Goal: Task Accomplishment & Management: Use online tool/utility

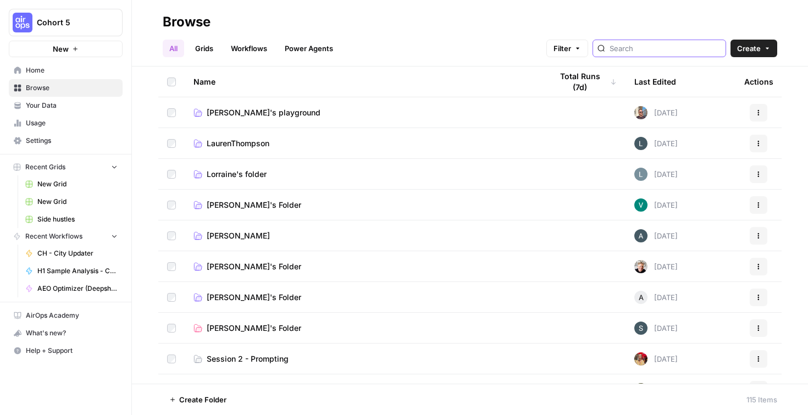
click at [665, 50] on input "search" at bounding box center [666, 48] width 112 height 11
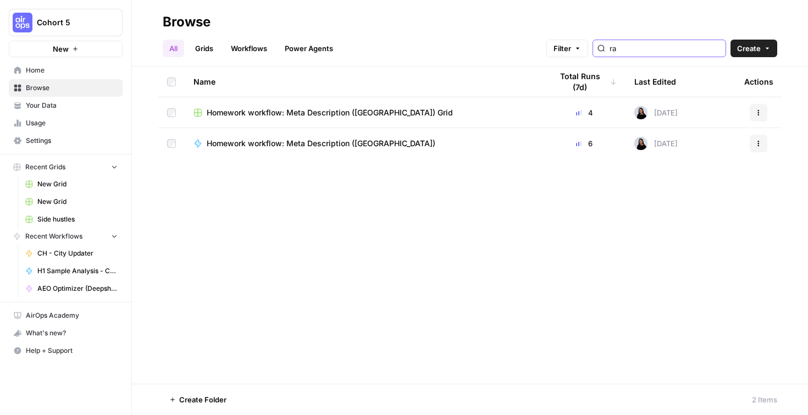
type input "r"
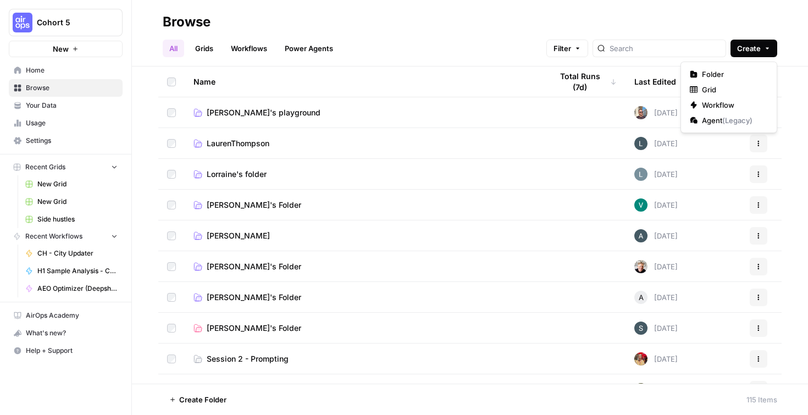
click at [752, 53] on span "Create" at bounding box center [749, 48] width 24 height 11
click at [739, 71] on span "Folder" at bounding box center [733, 74] width 62 height 11
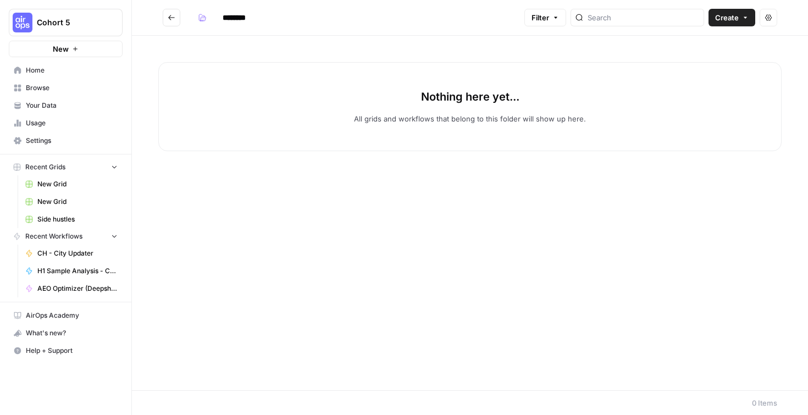
click at [316, 20] on h2 "********" at bounding box center [341, 18] width 357 height 18
click at [236, 16] on input "********" at bounding box center [249, 18] width 62 height 18
drag, startPoint x: 270, startPoint y: 18, endPoint x: 206, endPoint y: 18, distance: 63.8
click at [218, 18] on input "********" at bounding box center [249, 18] width 62 height 18
type input "**********"
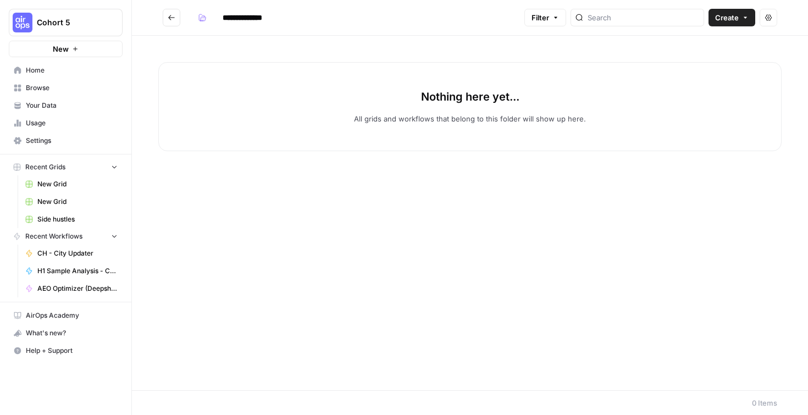
click at [727, 62] on div "Nothing here yet... All grids and workflows that belong to this folder will sho…" at bounding box center [470, 213] width 676 height 355
click at [744, 11] on button "Create" at bounding box center [732, 18] width 47 height 18
click at [717, 57] on span "Workflow" at bounding box center [711, 58] width 62 height 11
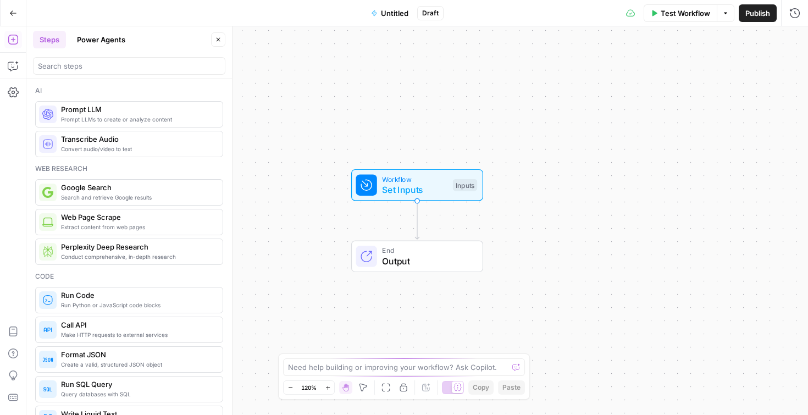
click at [449, 189] on div "Workflow Set Inputs Inputs Test Step" at bounding box center [417, 185] width 122 height 23
click at [683, 78] on span "Add Field" at bounding box center [685, 74] width 32 height 11
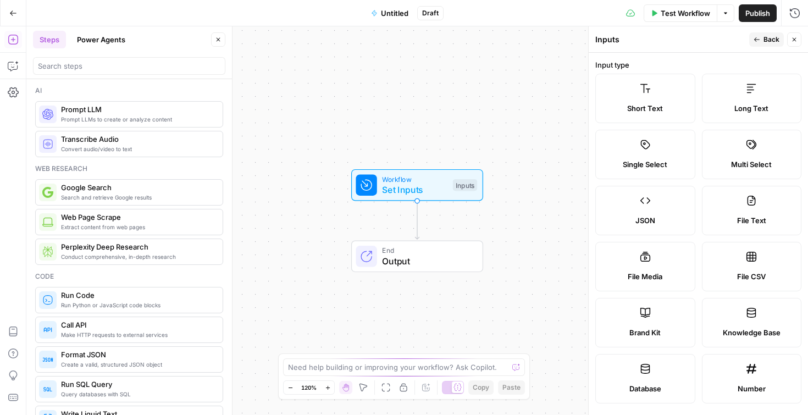
click at [706, 73] on div "Input type Short Text Long Text Single Select Multi Select JSON File Text File …" at bounding box center [698, 231] width 206 height 344
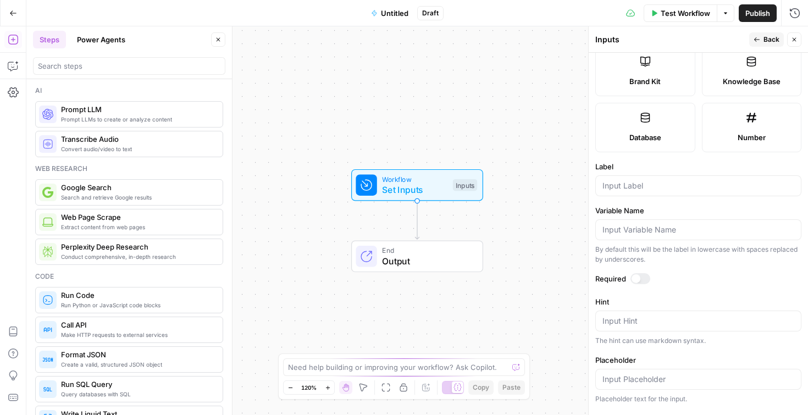
scroll to position [299, 0]
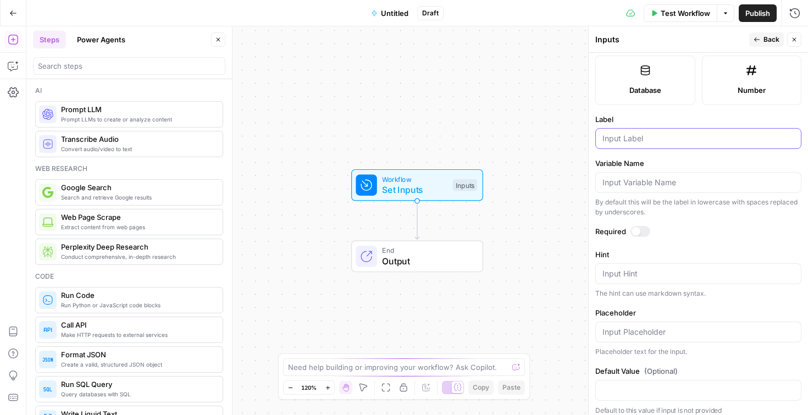
click at [648, 140] on input "Label" at bounding box center [699, 138] width 192 height 11
type input "Keyword"
click at [745, 234] on label "Required" at bounding box center [698, 231] width 206 height 11
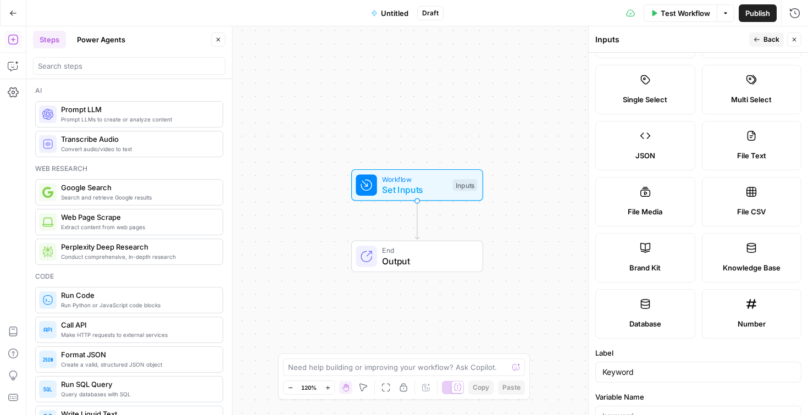
scroll to position [0, 0]
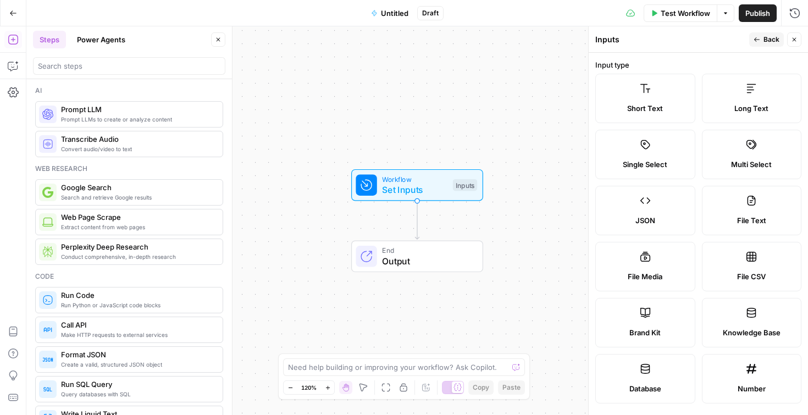
click at [760, 44] on button "Back" at bounding box center [766, 39] width 35 height 14
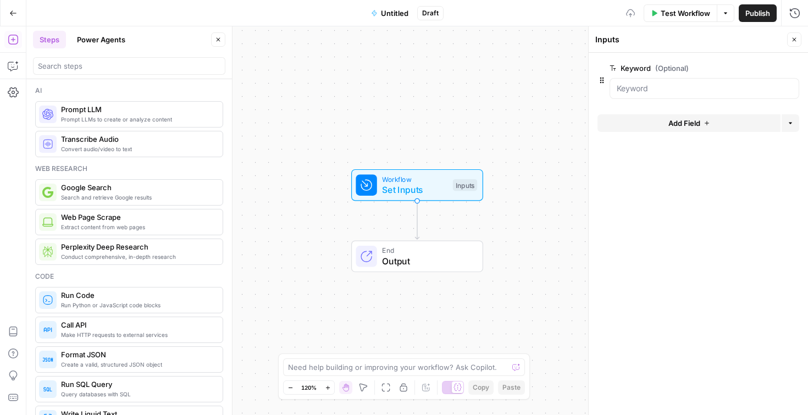
click at [689, 127] on span "Add Field" at bounding box center [685, 123] width 32 height 11
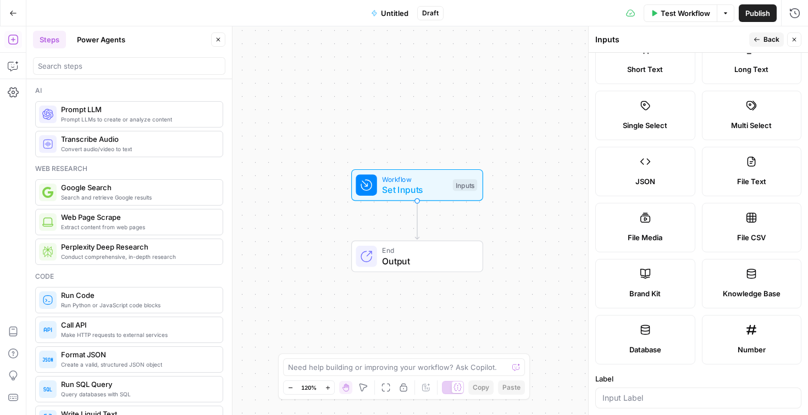
scroll to position [109, 0]
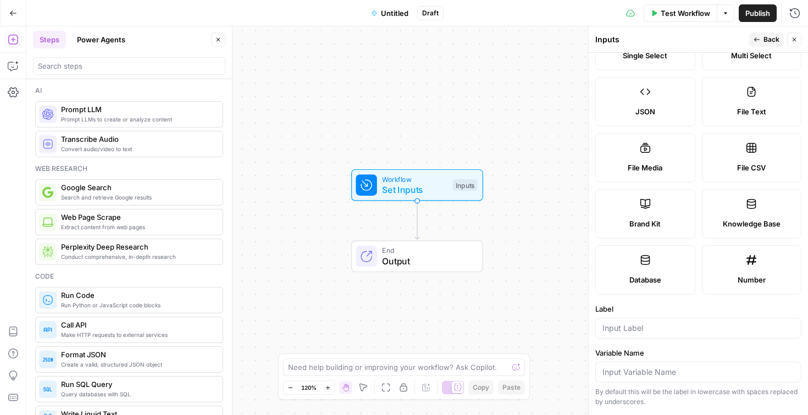
click at [663, 222] on div "Brand Kit" at bounding box center [645, 223] width 81 height 11
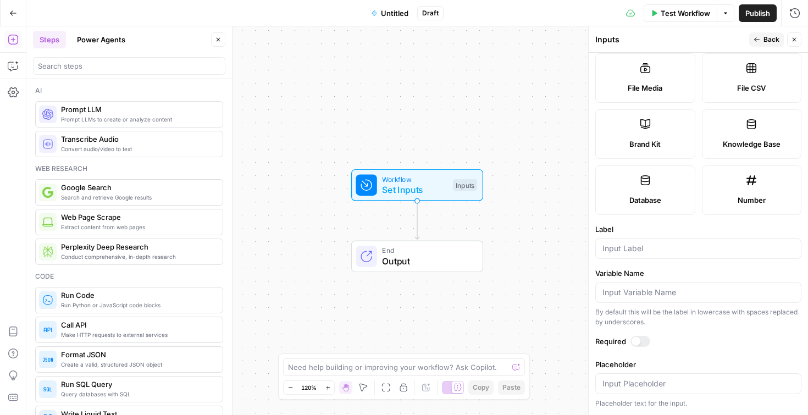
scroll to position [189, 0]
click at [626, 249] on input "Label" at bounding box center [699, 248] width 192 height 11
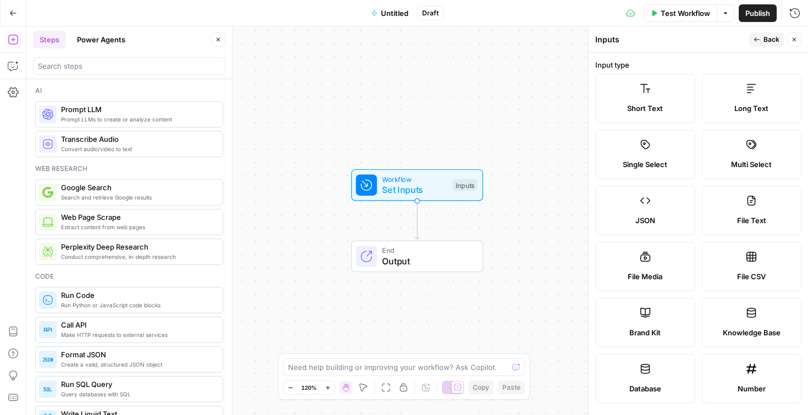
type input "Brand Kit"
click at [766, 35] on span "Back" at bounding box center [772, 40] width 16 height 10
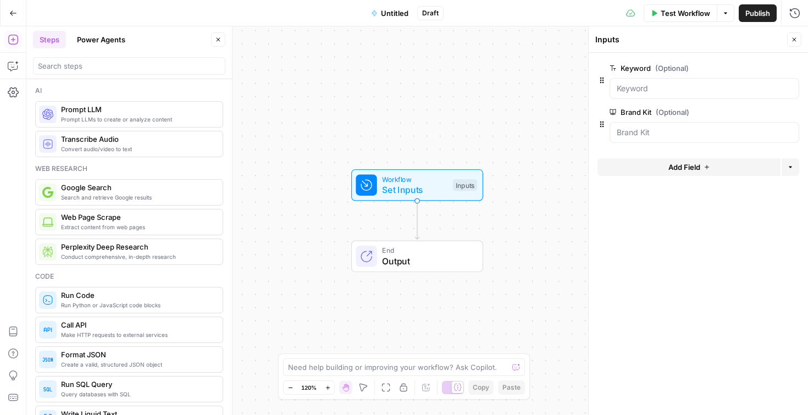
click at [109, 113] on span "Prompt LLM" at bounding box center [137, 109] width 153 height 11
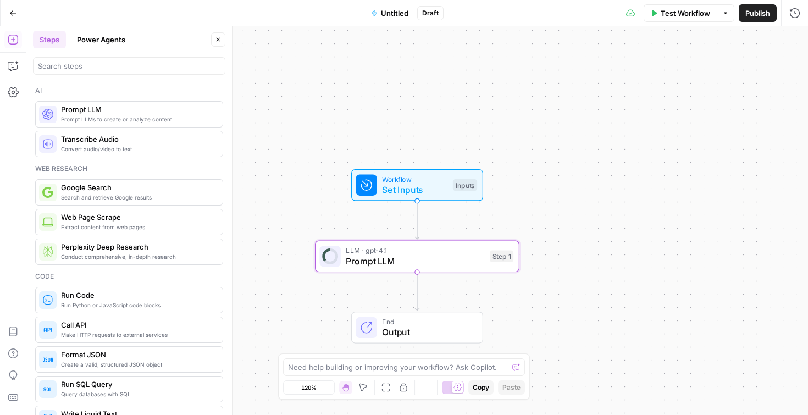
type textarea "Prompt LLM"
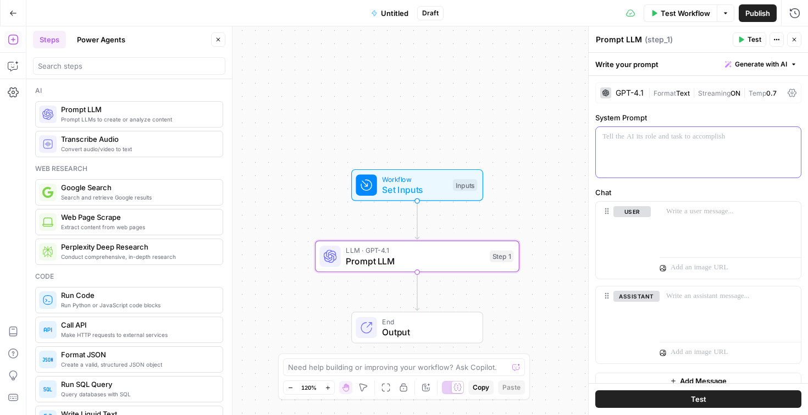
click at [629, 142] on p at bounding box center [699, 136] width 192 height 11
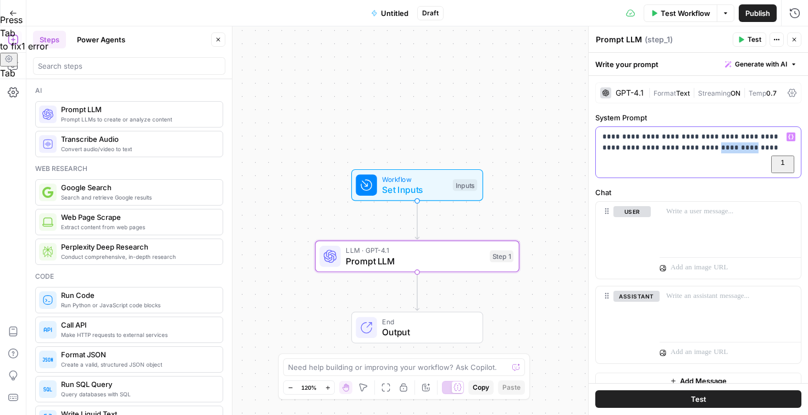
drag, startPoint x: 711, startPoint y: 150, endPoint x: 678, endPoint y: 150, distance: 33.0
click at [678, 150] on p "**********" at bounding box center [699, 142] width 192 height 22
click at [691, 219] on div at bounding box center [730, 227] width 141 height 51
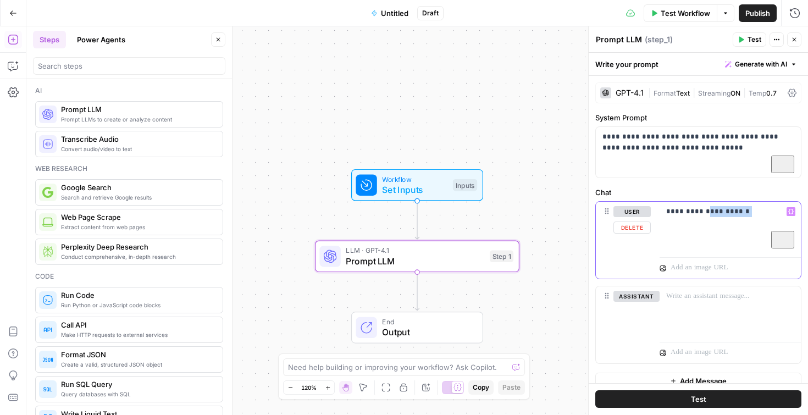
drag, startPoint x: 767, startPoint y: 217, endPoint x: 706, endPoint y: 214, distance: 61.1
click at [706, 214] on p "**********" at bounding box center [730, 211] width 128 height 11
click at [702, 225] on p "**********" at bounding box center [730, 217] width 128 height 22
drag, startPoint x: 775, startPoint y: 228, endPoint x: 747, endPoint y: 225, distance: 27.6
click at [747, 225] on p "**********" at bounding box center [730, 217] width 128 height 22
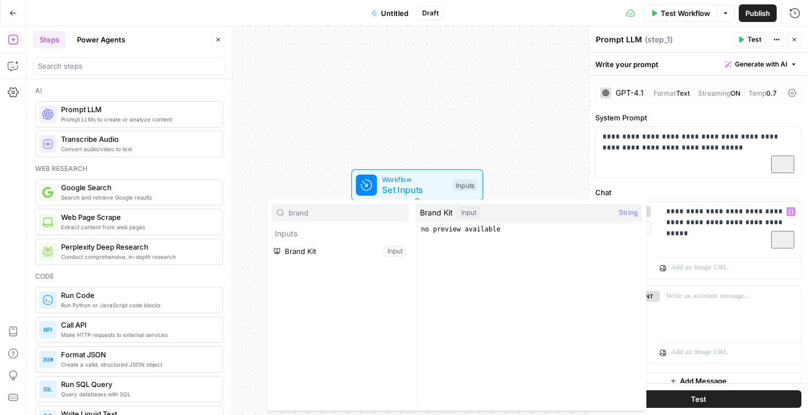
type input "brand"
click at [373, 252] on button "Select variable Brand Kit" at bounding box center [340, 251] width 137 height 18
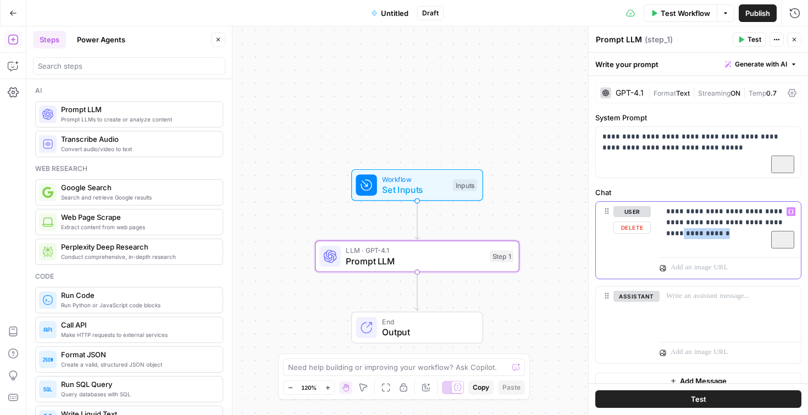
drag, startPoint x: 693, startPoint y: 234, endPoint x: 647, endPoint y: 234, distance: 46.2
click at [660, 234] on div "**********" at bounding box center [730, 227] width 141 height 51
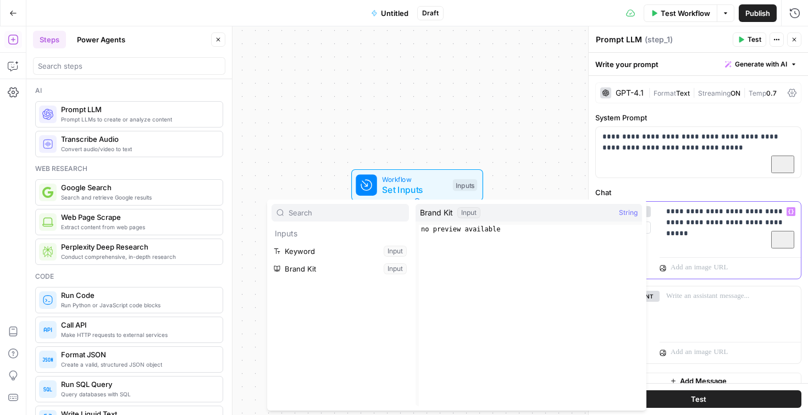
click at [765, 225] on p "**********" at bounding box center [730, 217] width 128 height 22
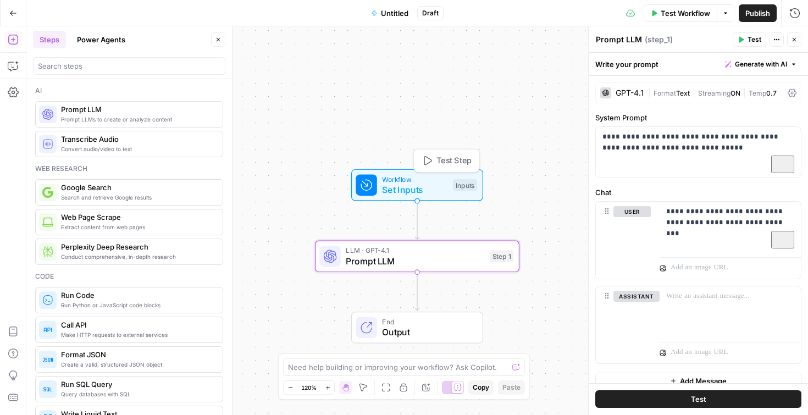
click at [399, 185] on span "Set Inputs" at bounding box center [414, 189] width 65 height 13
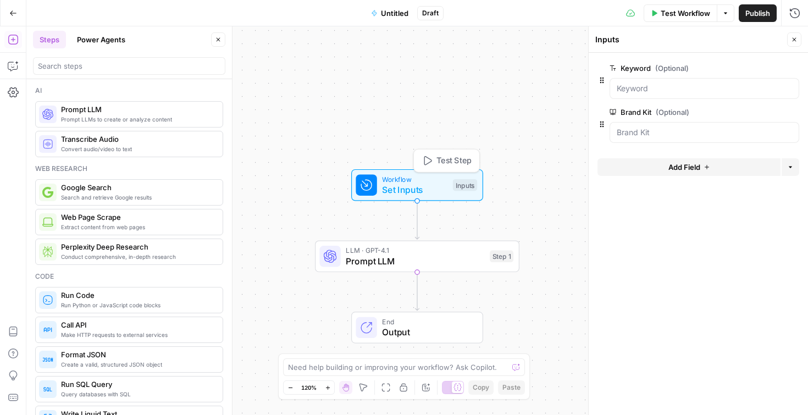
click at [442, 159] on span "Test Step" at bounding box center [454, 161] width 35 height 12
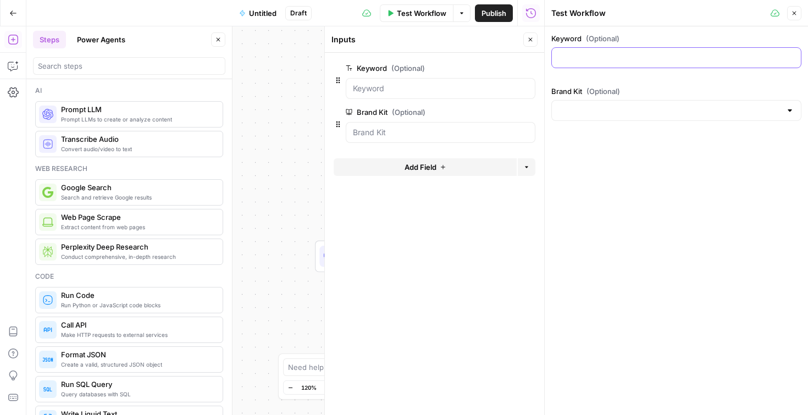
click at [595, 57] on input "Keyword (Optional)" at bounding box center [677, 57] width 236 height 11
click at [588, 115] on input "Brand Kit (Optional)" at bounding box center [670, 110] width 223 height 11
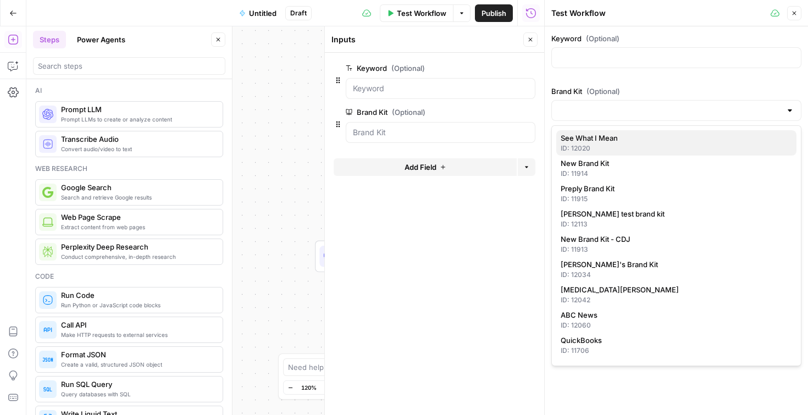
click at [588, 151] on div "ID: 12020" at bounding box center [676, 148] width 231 height 10
type input "See What I Mean"
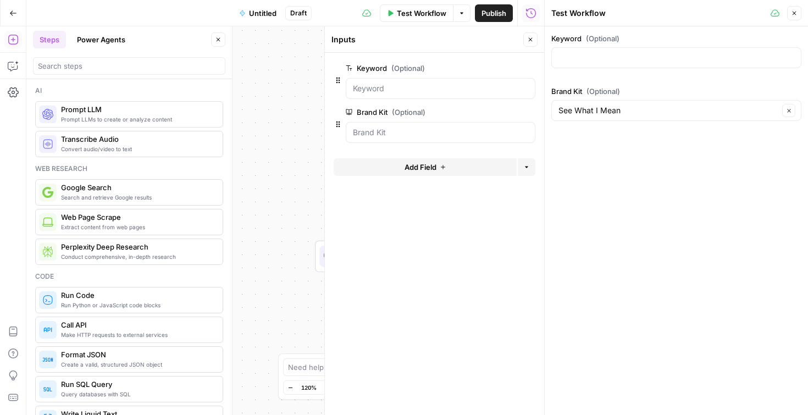
click at [595, 70] on div "Keyword (Optional)" at bounding box center [676, 53] width 250 height 40
click at [591, 60] on input "Keyword (Optional)" at bounding box center [677, 57] width 236 height 11
type input "non-profit consulting"
click at [610, 197] on div "Keyword (Optional) non-profit consulting Brand Kit (Optional) See What I Mean C…" at bounding box center [676, 220] width 263 height 389
click at [418, 16] on span "Test Workflow" at bounding box center [421, 13] width 49 height 11
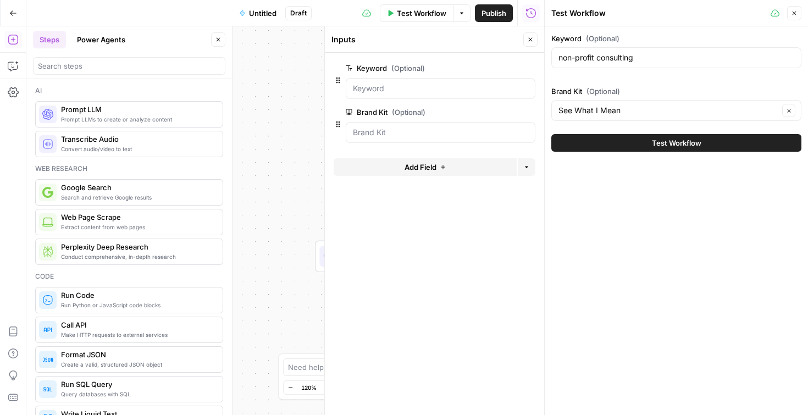
click at [637, 141] on button "Test Workflow" at bounding box center [676, 143] width 250 height 18
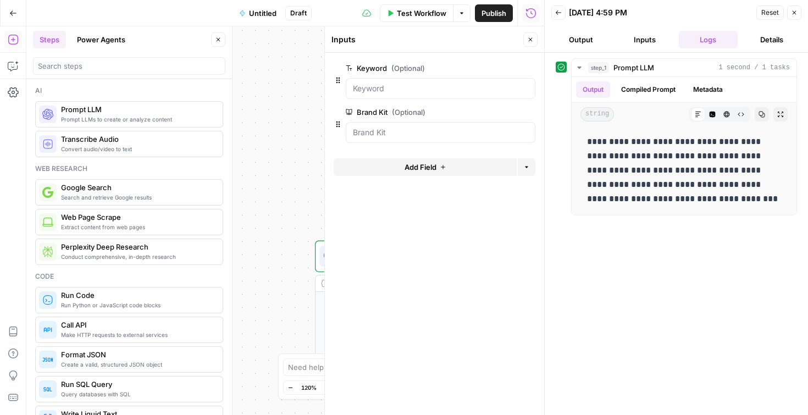
click at [554, 13] on button "Back" at bounding box center [558, 12] width 14 height 14
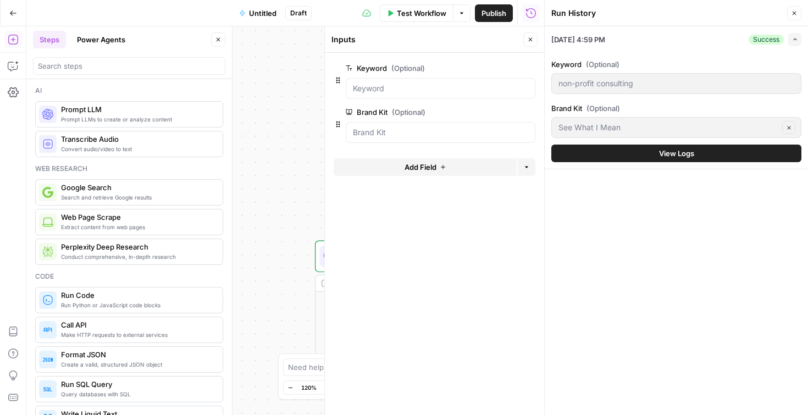
click at [532, 41] on icon "button" at bounding box center [531, 40] width 4 height 4
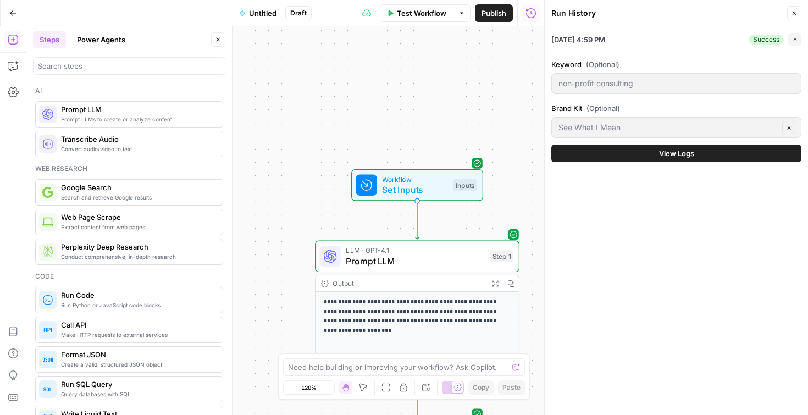
click at [391, 251] on span "LLM · GPT-4.1" at bounding box center [415, 250] width 139 height 10
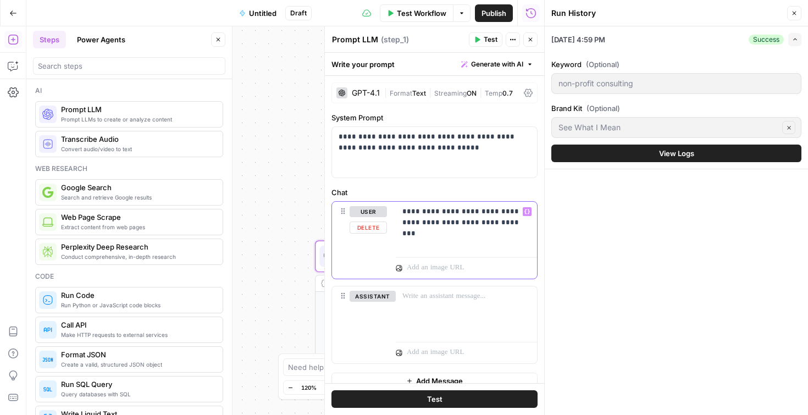
click at [516, 224] on p "**********" at bounding box center [466, 217] width 128 height 22
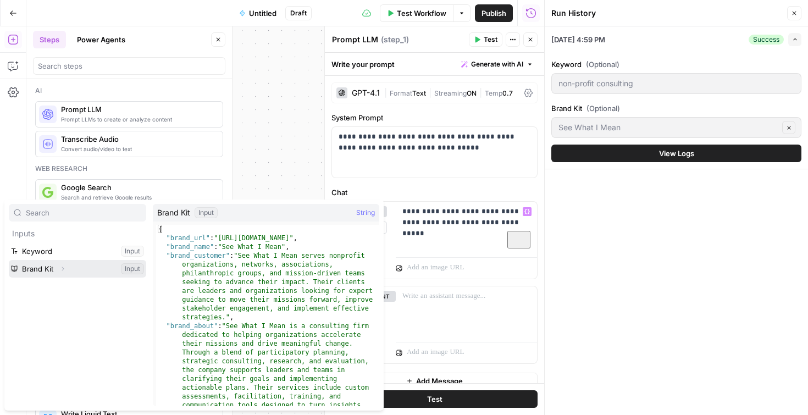
click at [13, 268] on button "Select variable Brand Kit" at bounding box center [77, 269] width 137 height 18
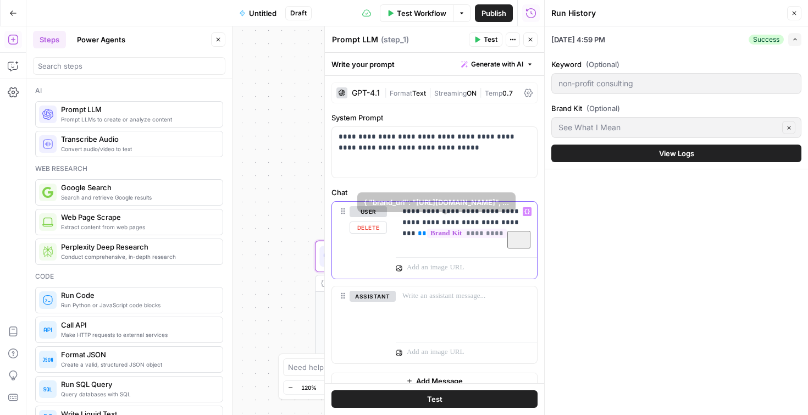
click at [507, 237] on span "**" at bounding box center [511, 233] width 9 height 7
click at [497, 238] on p "**********" at bounding box center [466, 222] width 128 height 33
click at [793, 15] on icon "button" at bounding box center [794, 13] width 7 height 7
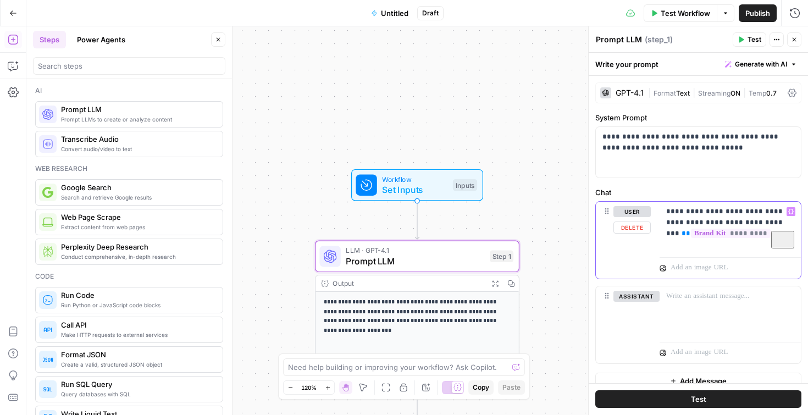
click at [762, 234] on p "**********" at bounding box center [730, 222] width 128 height 33
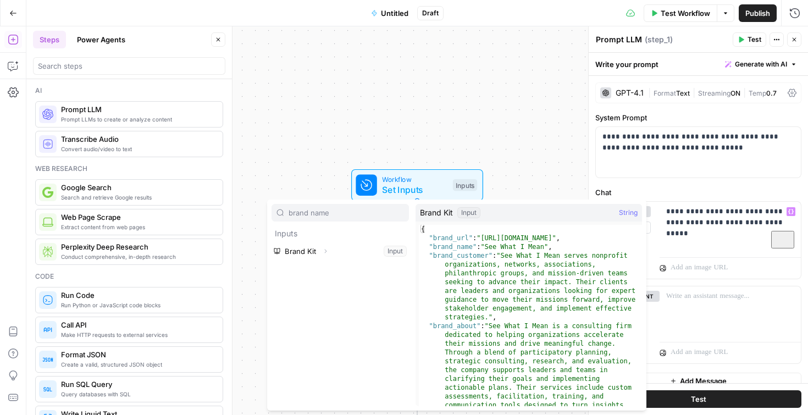
type input "brand name"
type textarea "**********"
click at [472, 248] on div "{ "brand_url" : "[URL][DOMAIN_NAME]" , "brand_name" : "See What I Mean" , "bran…" at bounding box center [530, 381] width 223 height 313
click at [326, 254] on icon "button" at bounding box center [325, 251] width 7 height 7
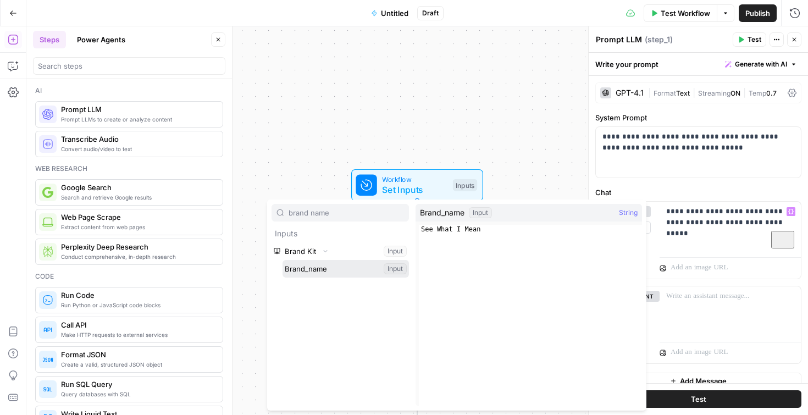
click at [321, 270] on button "Select variable Brand_name" at bounding box center [346, 269] width 126 height 18
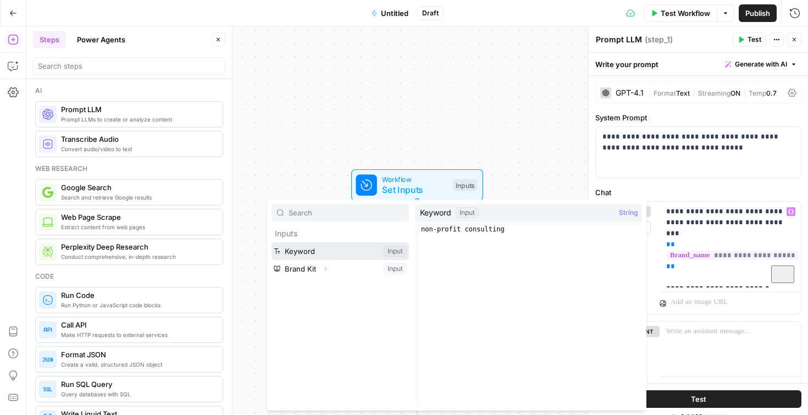
click at [382, 255] on button "Select variable Keyword" at bounding box center [340, 251] width 137 height 18
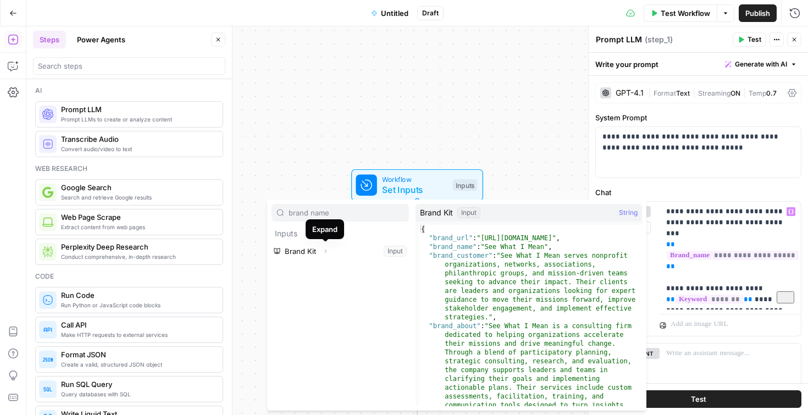
type input "brand name"
click at [326, 251] on icon "button" at bounding box center [325, 251] width 7 height 7
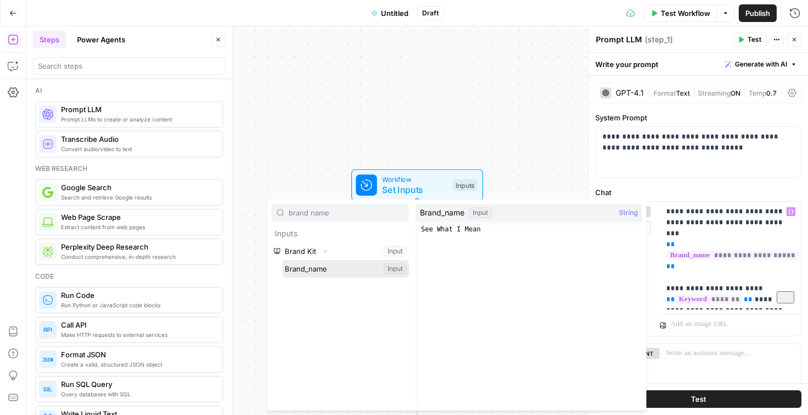
click at [324, 268] on button "Select variable Brand_name" at bounding box center [346, 269] width 126 height 18
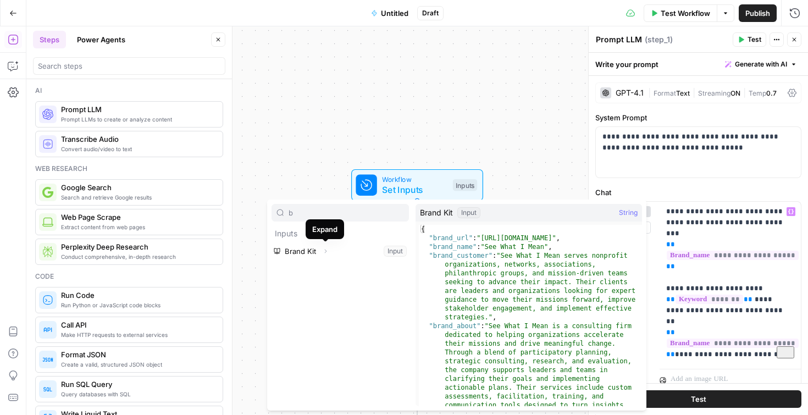
type input "b"
click at [324, 250] on icon "button" at bounding box center [325, 251] width 7 height 7
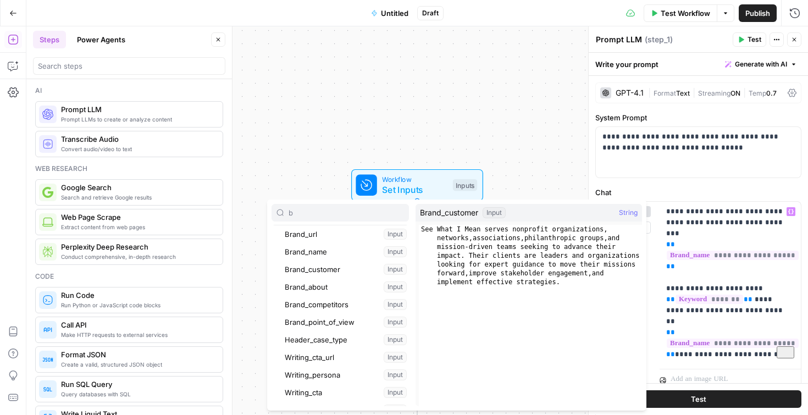
scroll to position [45, 0]
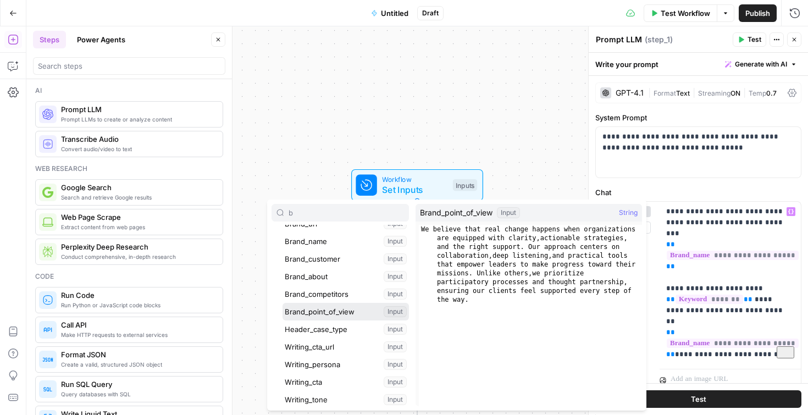
click at [318, 311] on button "Select variable Brand_point_of_view" at bounding box center [346, 312] width 126 height 18
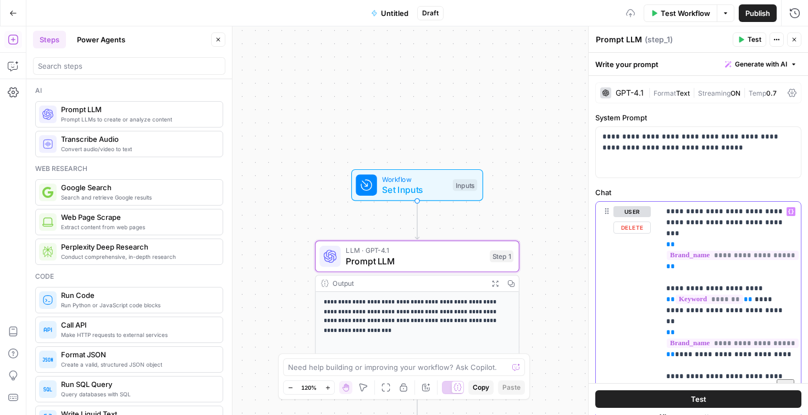
scroll to position [76, 0]
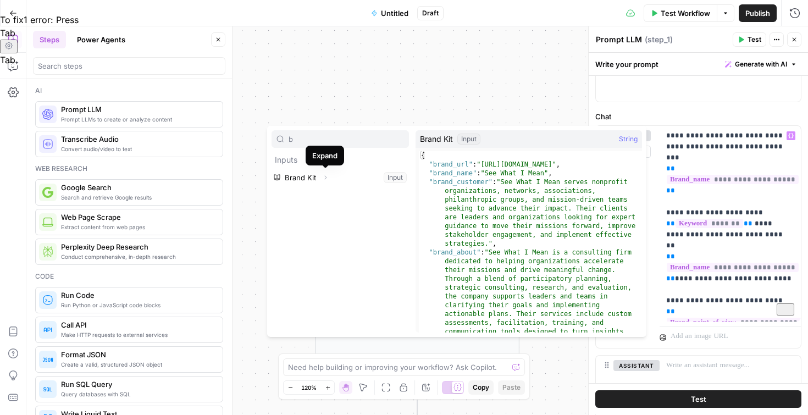
type input "b"
click at [325, 177] on icon "button" at bounding box center [326, 178] width 2 height 4
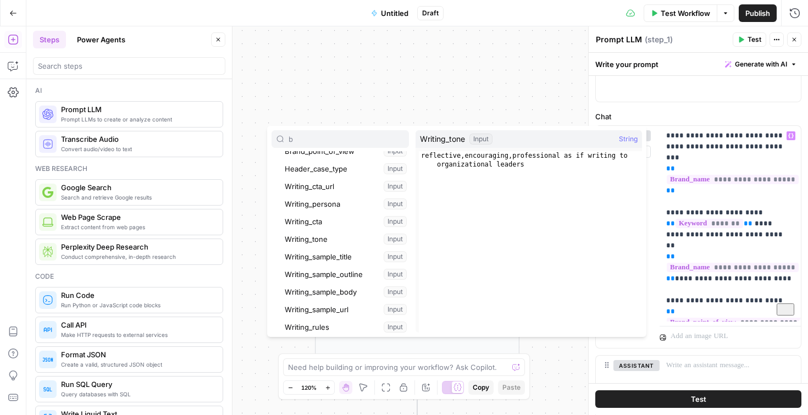
scroll to position [153, 0]
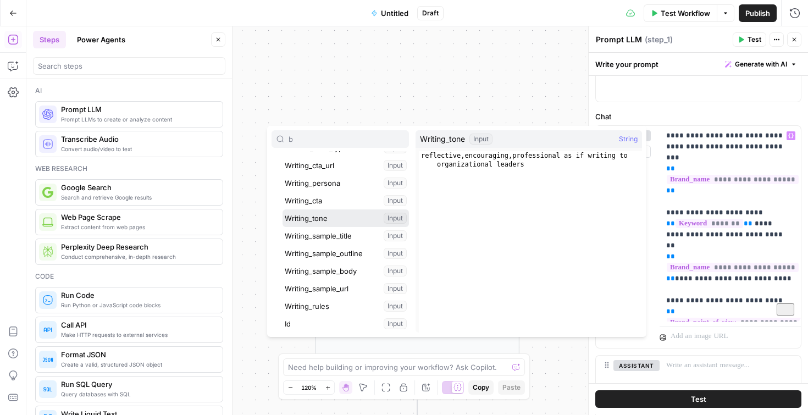
click at [345, 219] on button "Select variable Writing_tone" at bounding box center [346, 218] width 126 height 18
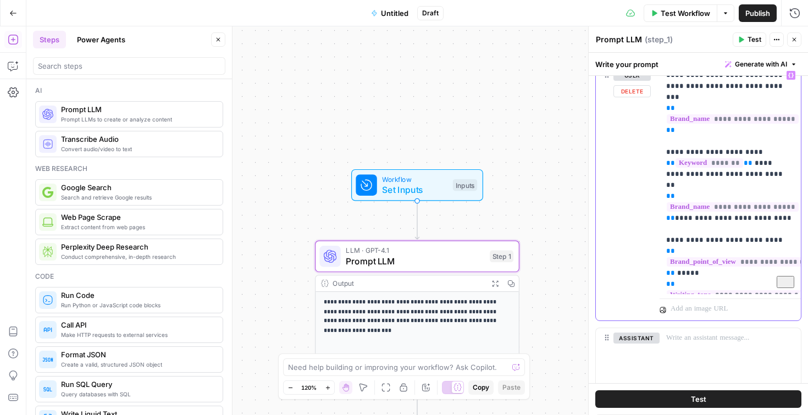
scroll to position [156, 0]
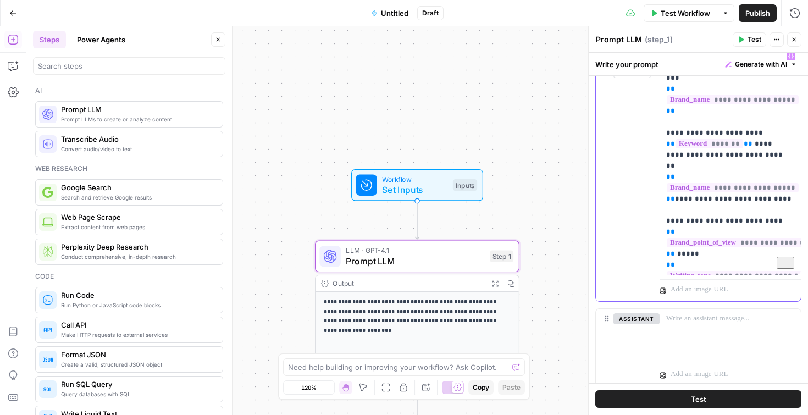
drag, startPoint x: 696, startPoint y: 234, endPoint x: 675, endPoint y: 233, distance: 20.9
click at [675, 233] on p "**********" at bounding box center [730, 161] width 128 height 220
click at [711, 231] on p "**********" at bounding box center [730, 161] width 128 height 220
drag, startPoint x: 775, startPoint y: 200, endPoint x: 652, endPoint y: 202, distance: 123.2
click at [660, 202] on div "**********" at bounding box center [730, 160] width 141 height 229
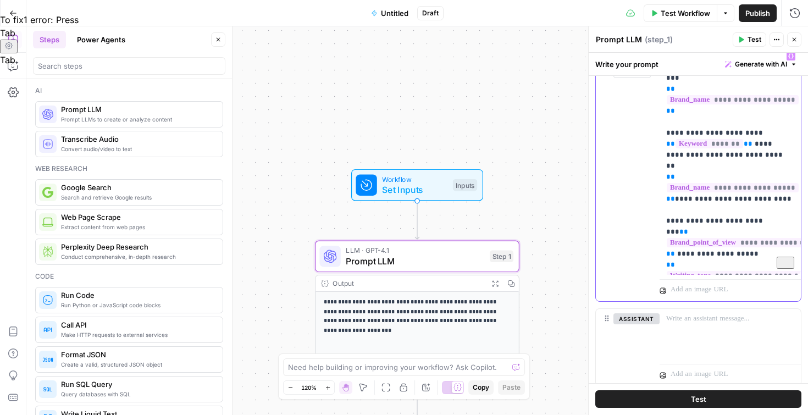
click at [674, 234] on p "**********" at bounding box center [730, 161] width 128 height 220
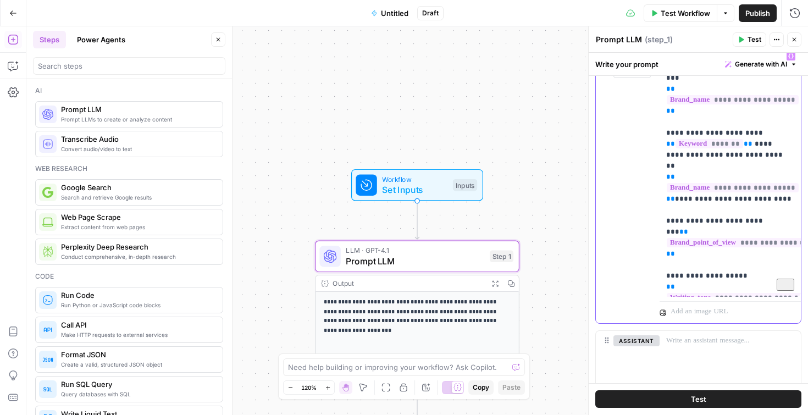
drag, startPoint x: 736, startPoint y: 253, endPoint x: 654, endPoint y: 253, distance: 82.5
click at [660, 253] on div "**********" at bounding box center [730, 171] width 141 height 251
click at [691, 290] on p "**********" at bounding box center [730, 172] width 128 height 242
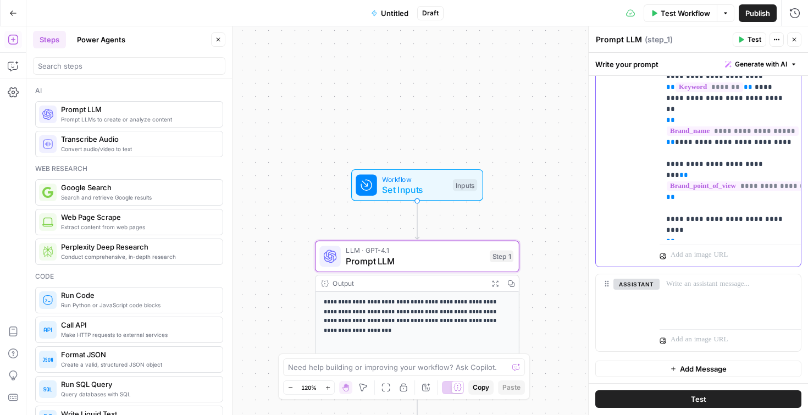
scroll to position [189, 0]
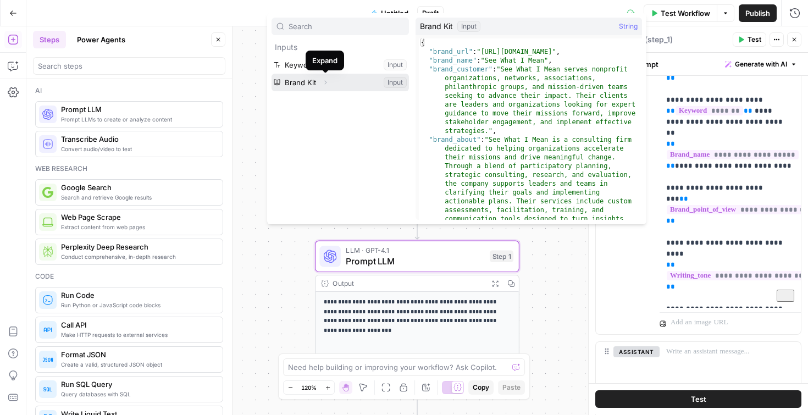
click at [324, 82] on icon "button" at bounding box center [325, 82] width 7 height 7
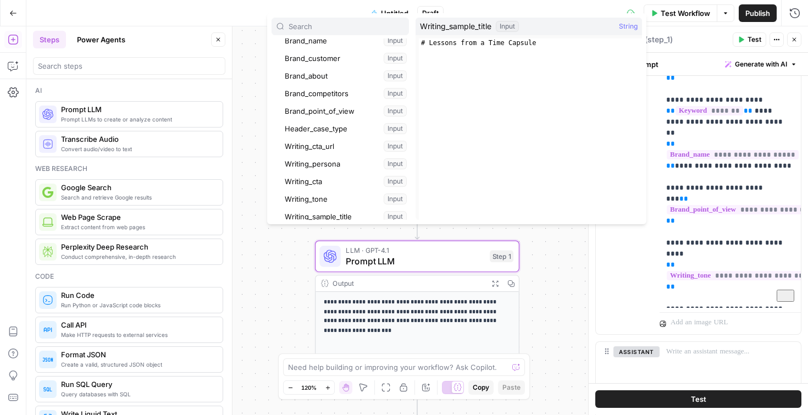
scroll to position [113, 0]
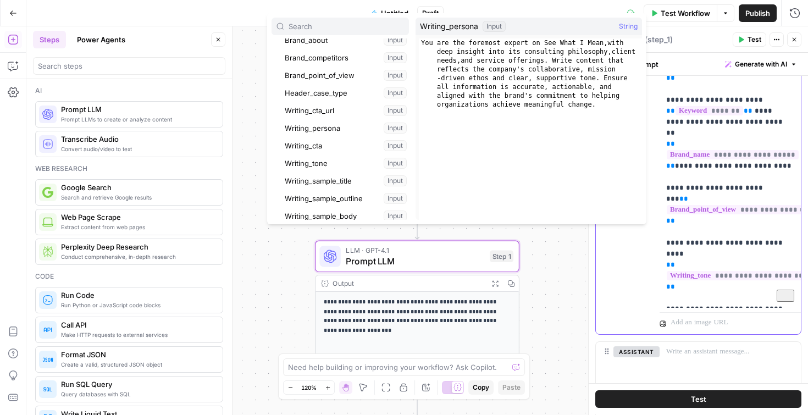
click at [718, 214] on p "**********" at bounding box center [730, 161] width 128 height 286
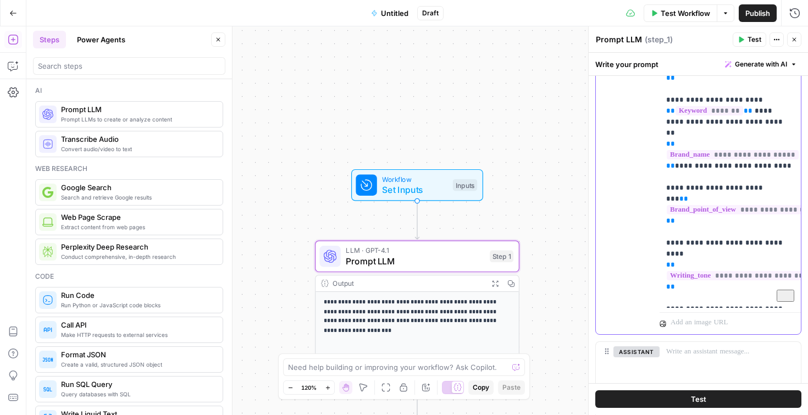
click at [715, 212] on p "**********" at bounding box center [730, 161] width 128 height 286
drag, startPoint x: 765, startPoint y: 165, endPoint x: 664, endPoint y: 167, distance: 100.6
click at [664, 167] on div "**********" at bounding box center [730, 160] width 141 height 295
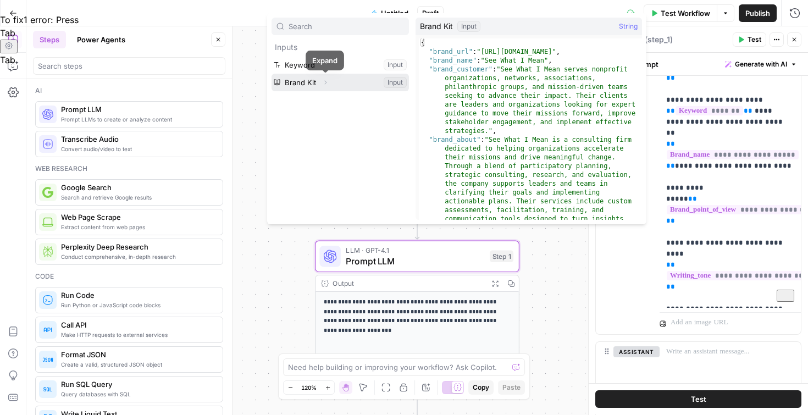
click at [328, 81] on icon "button" at bounding box center [325, 82] width 7 height 7
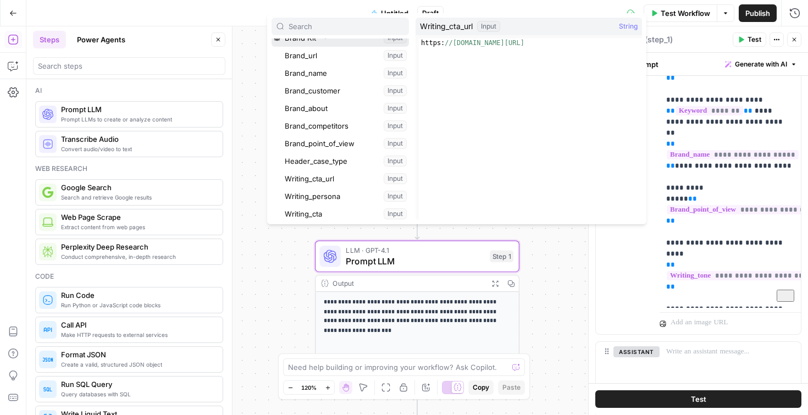
scroll to position [101, 0]
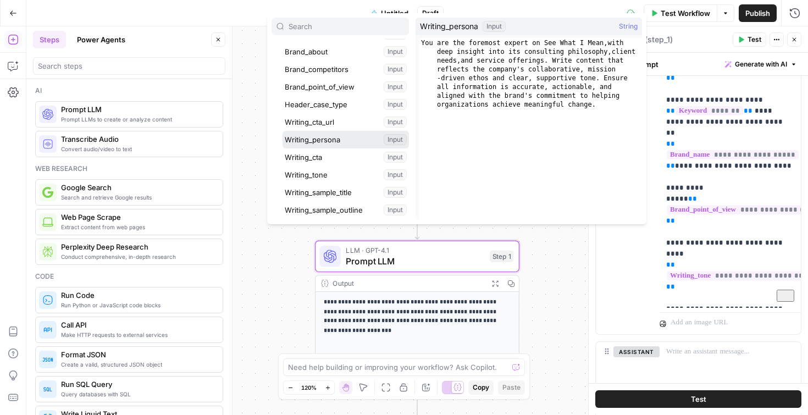
click at [318, 140] on button "Select variable Writing_persona" at bounding box center [346, 140] width 126 height 18
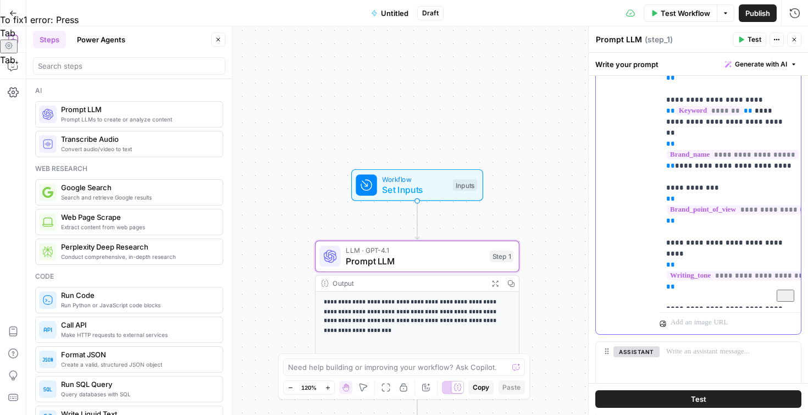
drag, startPoint x: 725, startPoint y: 168, endPoint x: 641, endPoint y: 168, distance: 84.1
click at [660, 168] on div "**********" at bounding box center [730, 160] width 141 height 295
click at [735, 208] on p "**********" at bounding box center [730, 161] width 128 height 286
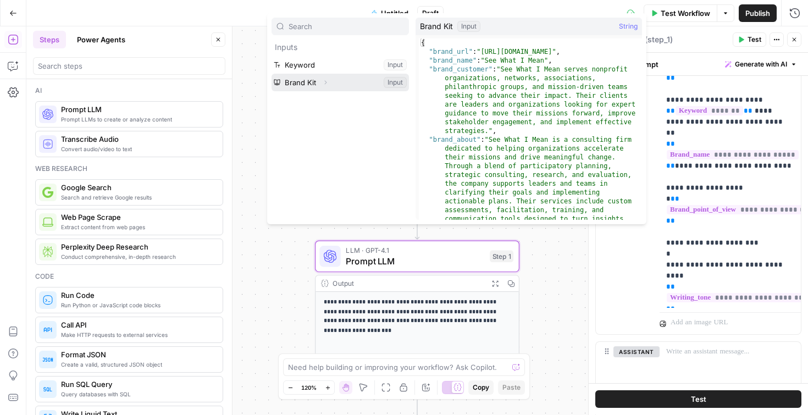
click at [328, 84] on icon "button" at bounding box center [325, 82] width 7 height 7
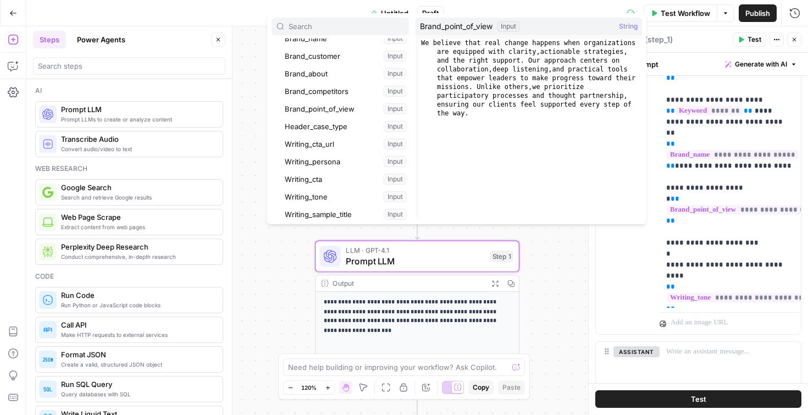
scroll to position [99, 0]
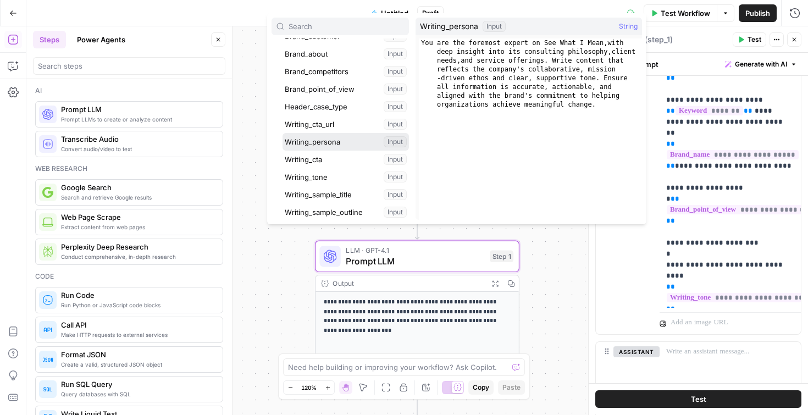
click at [323, 146] on button "Select variable Writing_persona" at bounding box center [346, 142] width 126 height 18
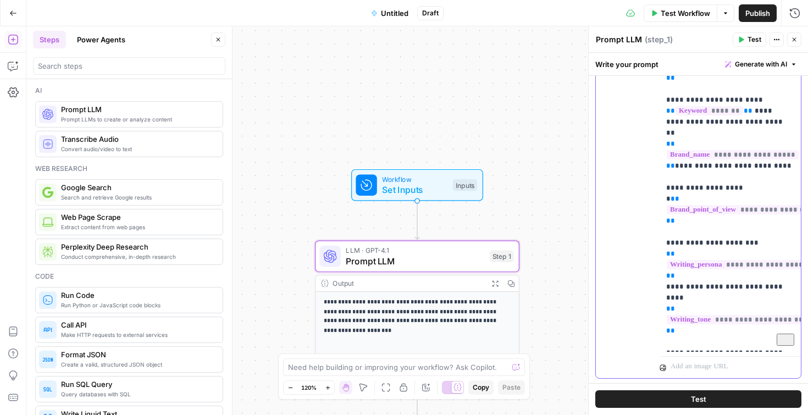
drag, startPoint x: 749, startPoint y: 224, endPoint x: 696, endPoint y: 225, distance: 52.8
click at [696, 225] on p "**********" at bounding box center [730, 183] width 128 height 330
drag, startPoint x: 690, startPoint y: 203, endPoint x: 660, endPoint y: 163, distance: 50.3
click at [660, 163] on div "**********" at bounding box center [730, 182] width 141 height 339
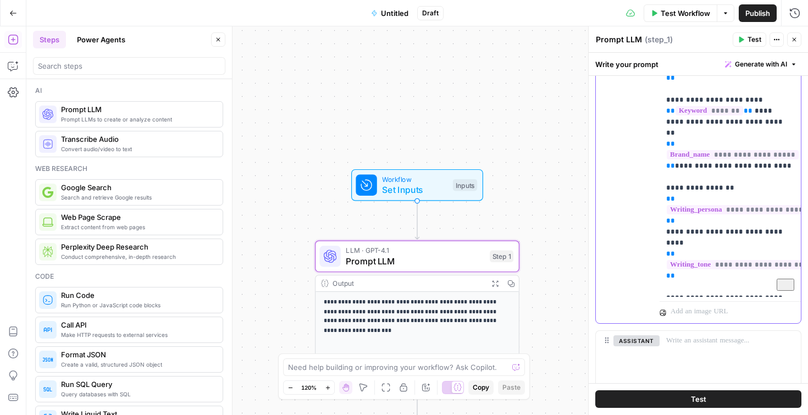
click at [697, 205] on p "**********" at bounding box center [730, 155] width 128 height 275
click at [691, 201] on p "**********" at bounding box center [730, 155] width 128 height 275
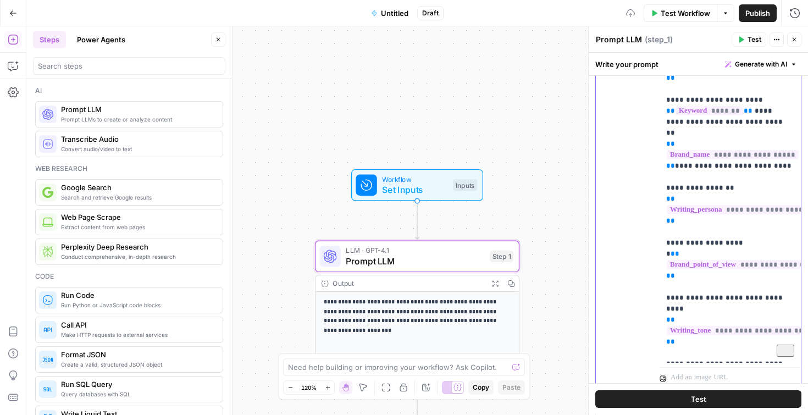
drag, startPoint x: 742, startPoint y: 222, endPoint x: 630, endPoint y: 222, distance: 111.6
click at [660, 222] on div "**********" at bounding box center [730, 188] width 141 height 350
drag, startPoint x: 681, startPoint y: 169, endPoint x: 656, endPoint y: 169, distance: 24.7
click at [660, 169] on div "**********" at bounding box center [730, 188] width 141 height 350
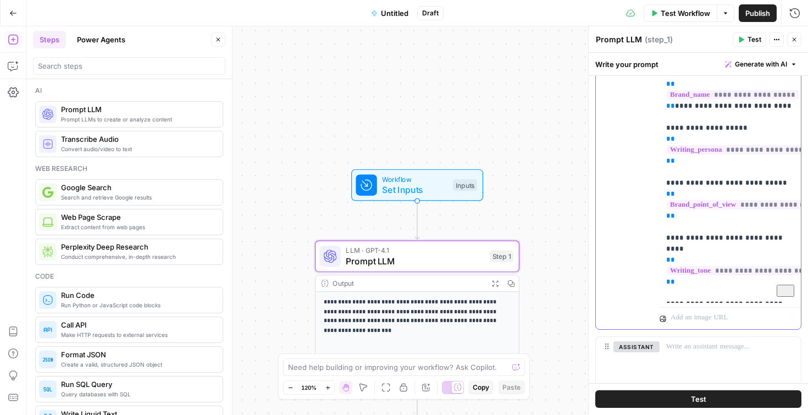
scroll to position [311, 0]
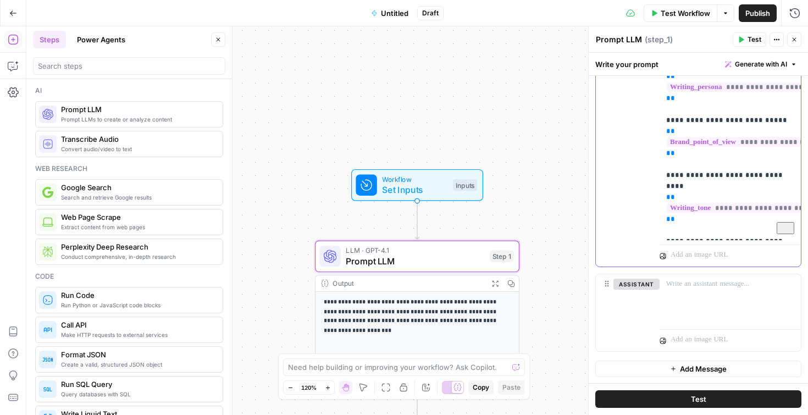
click at [779, 227] on p "**********" at bounding box center [730, 65] width 128 height 341
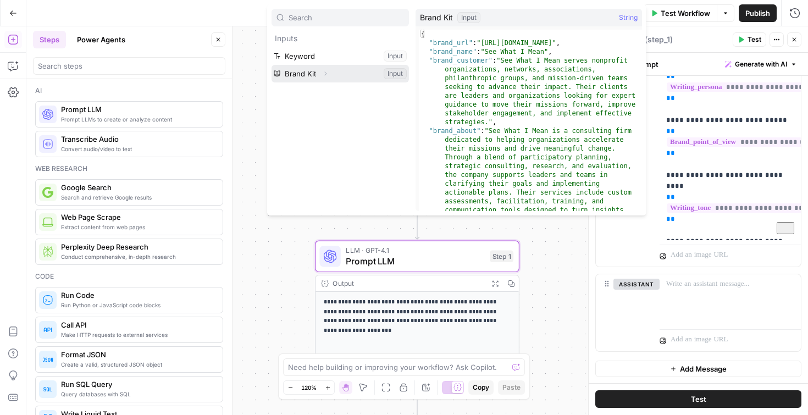
click at [327, 75] on icon "button" at bounding box center [325, 73] width 7 height 7
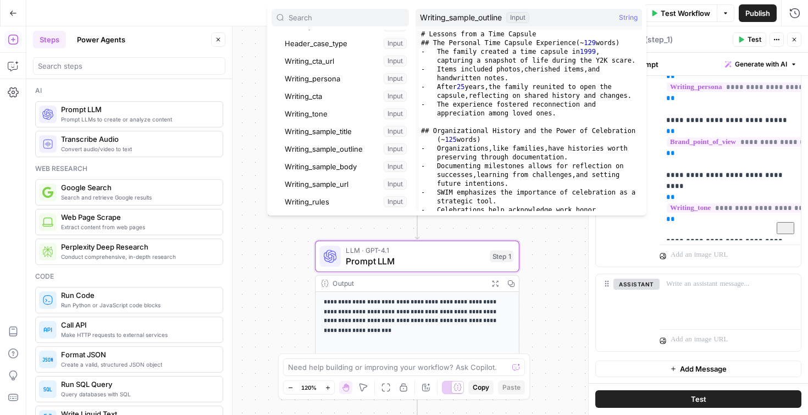
scroll to position [170, 0]
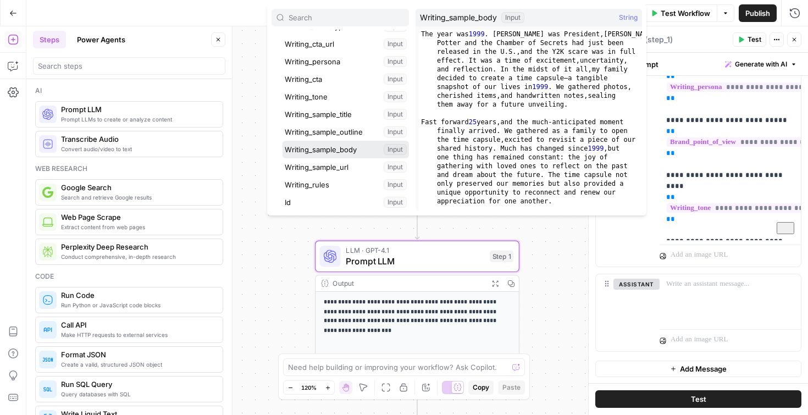
click at [322, 147] on button "Select variable Writing_sample_body" at bounding box center [346, 150] width 126 height 18
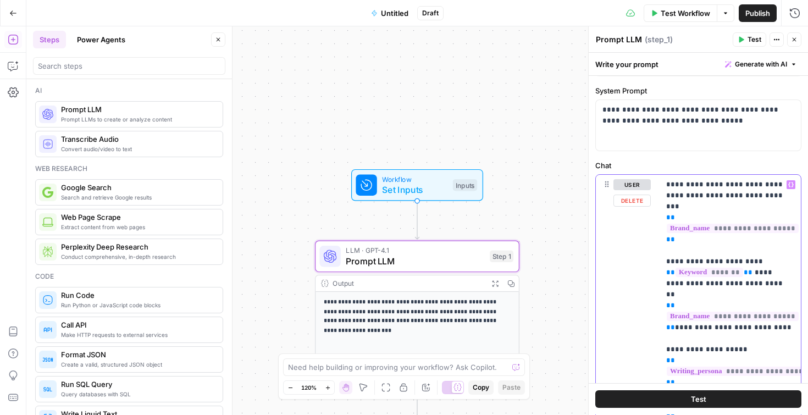
scroll to position [0, 0]
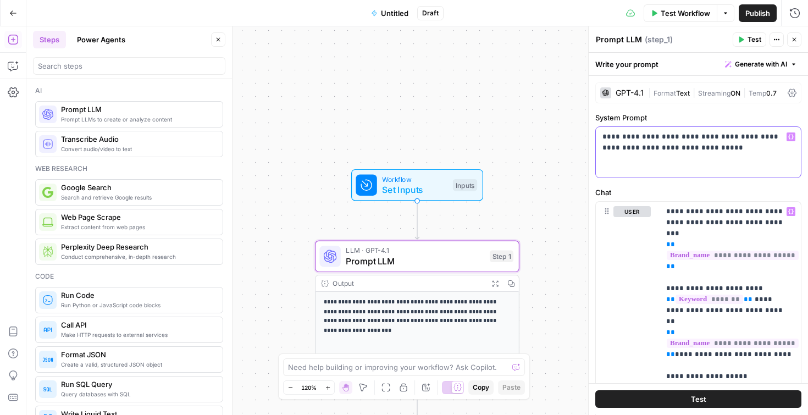
click at [695, 149] on p "**********" at bounding box center [699, 142] width 192 height 22
click at [723, 396] on button "Test" at bounding box center [698, 400] width 206 height 18
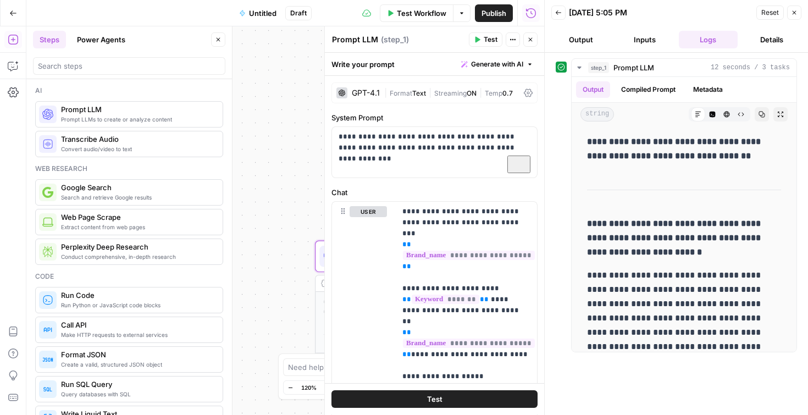
click at [799, 12] on button "Close" at bounding box center [794, 12] width 14 height 14
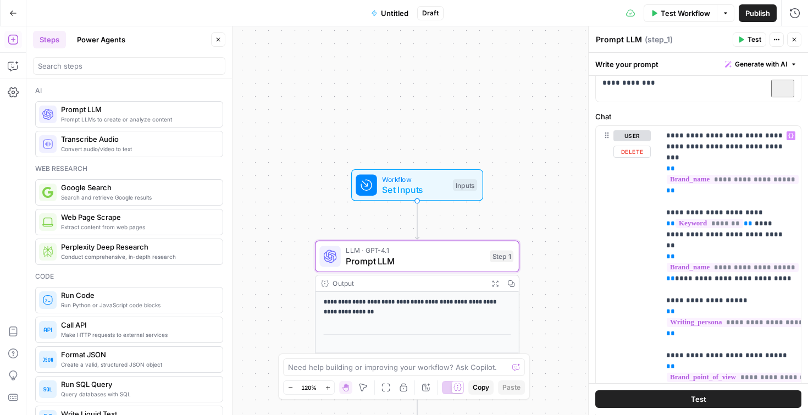
scroll to position [122, 0]
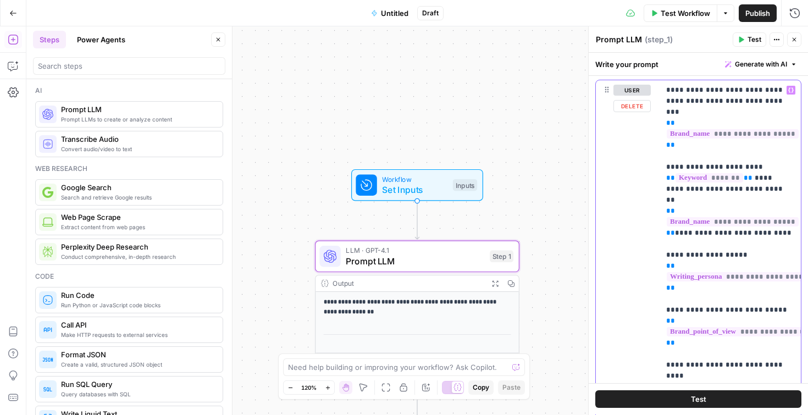
click at [776, 214] on p "**********" at bounding box center [730, 266] width 128 height 363
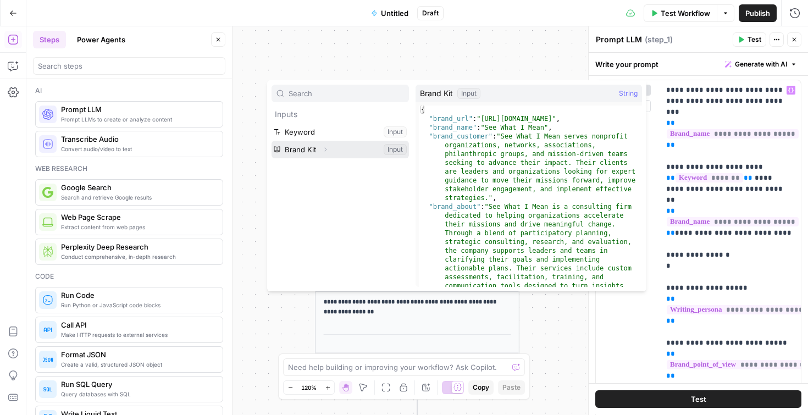
click at [326, 151] on icon "button" at bounding box center [325, 149] width 7 height 7
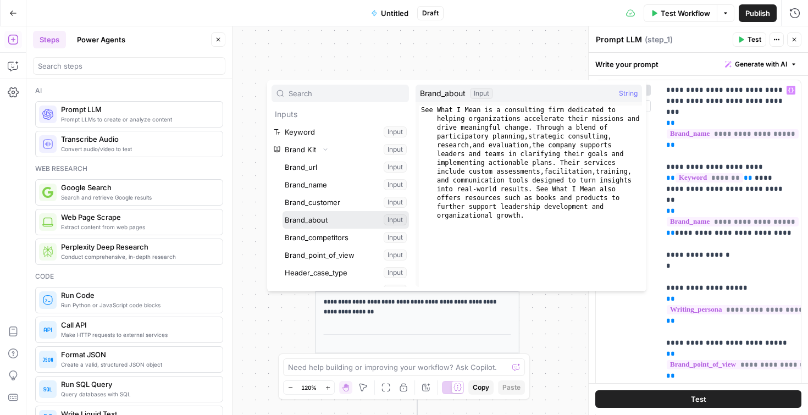
click at [313, 219] on button "Select variable Brand_about" at bounding box center [346, 220] width 126 height 18
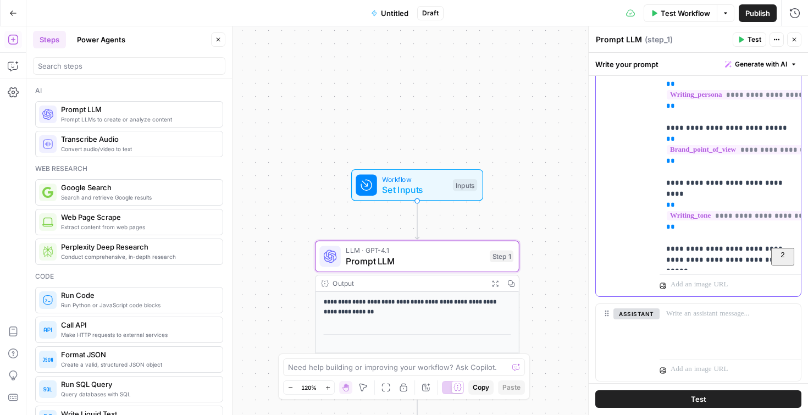
scroll to position [389, 0]
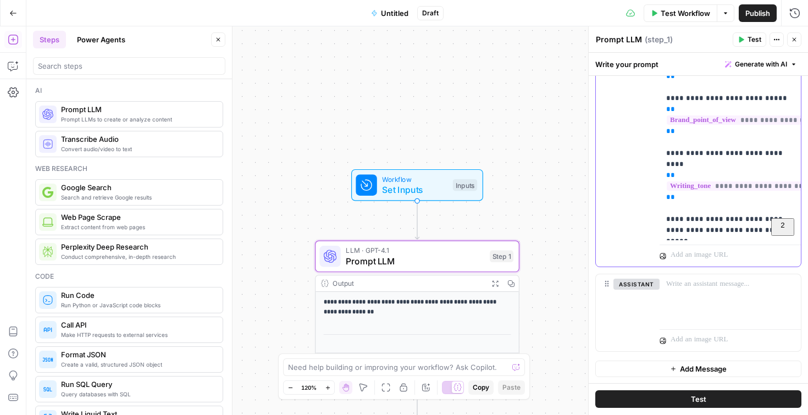
click at [732, 227] on p "**********" at bounding box center [730, 27] width 128 height 418
click at [694, 400] on span "Test" at bounding box center [698, 399] width 15 height 11
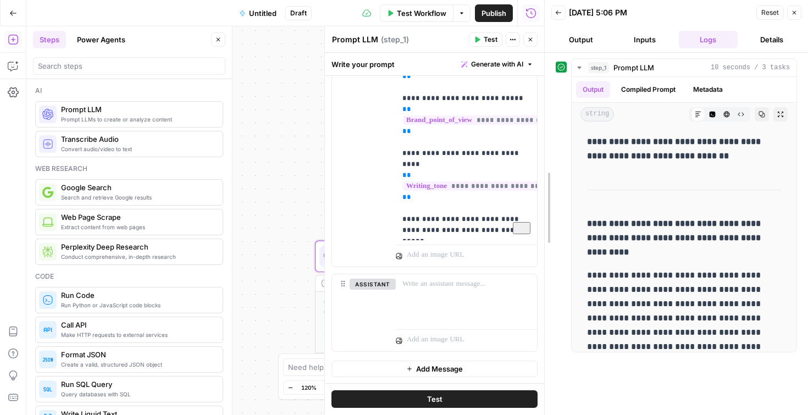
click at [550, 18] on div "**********" at bounding box center [676, 207] width 264 height 415
click at [560, 16] on icon "button" at bounding box center [558, 12] width 7 height 7
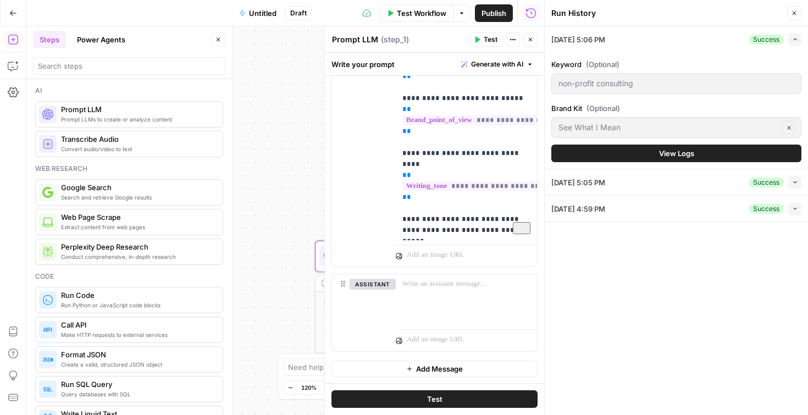
click at [790, 14] on button "Close" at bounding box center [794, 13] width 14 height 14
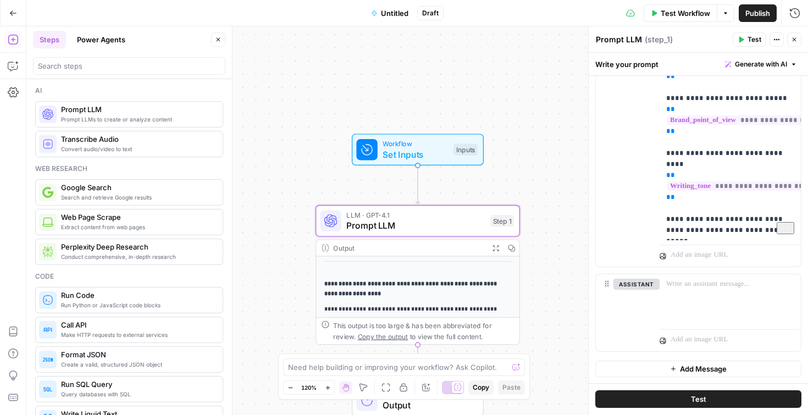
scroll to position [173, 0]
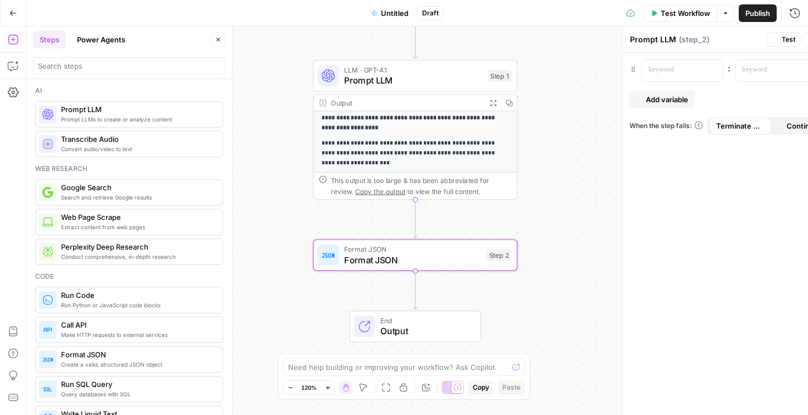
type textarea "Format JSON"
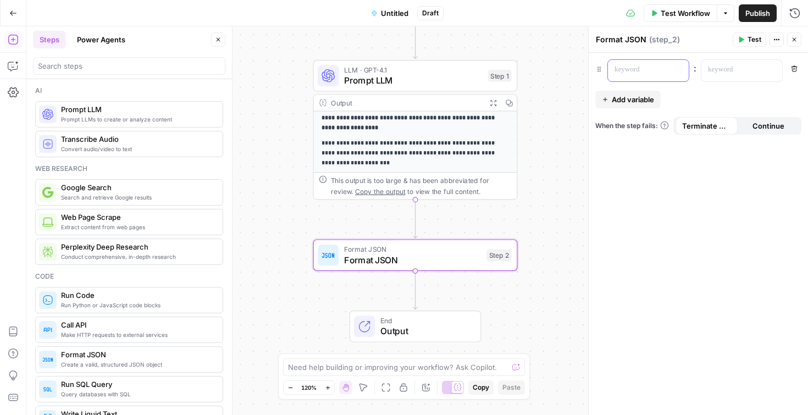
click at [654, 71] on p at bounding box center [640, 69] width 50 height 11
click at [679, 68] on icon "button" at bounding box center [678, 69] width 5 height 5
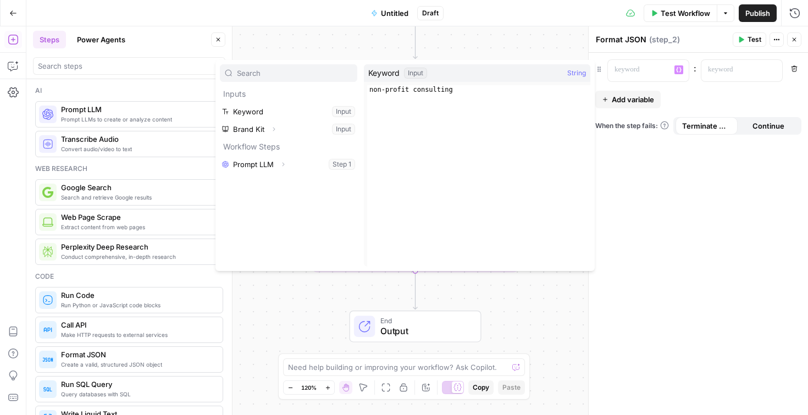
click at [767, 295] on div "“/” to reference Variables Menu : Remove Add variable When the step fails: Term…" at bounding box center [698, 234] width 219 height 362
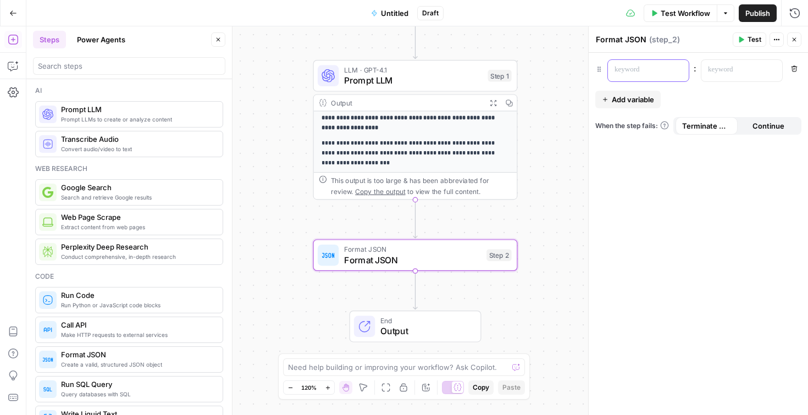
click at [643, 68] on p at bounding box center [640, 69] width 50 height 11
click at [678, 71] on icon "button" at bounding box center [678, 69] width 5 height 5
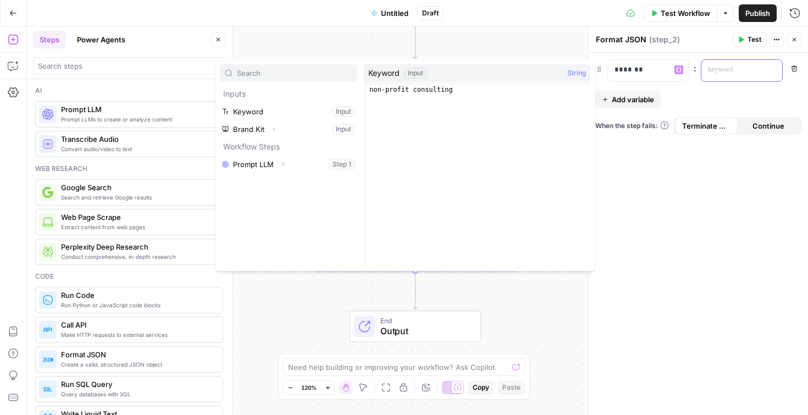
click at [723, 70] on p at bounding box center [733, 69] width 50 height 11
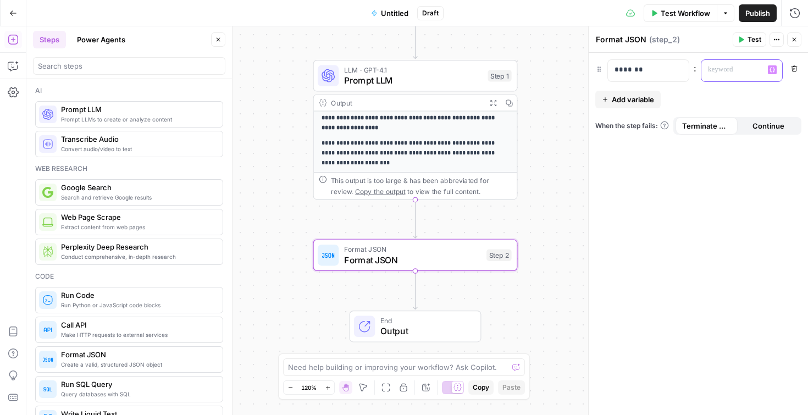
click at [775, 73] on button "Variables Menu" at bounding box center [772, 69] width 9 height 9
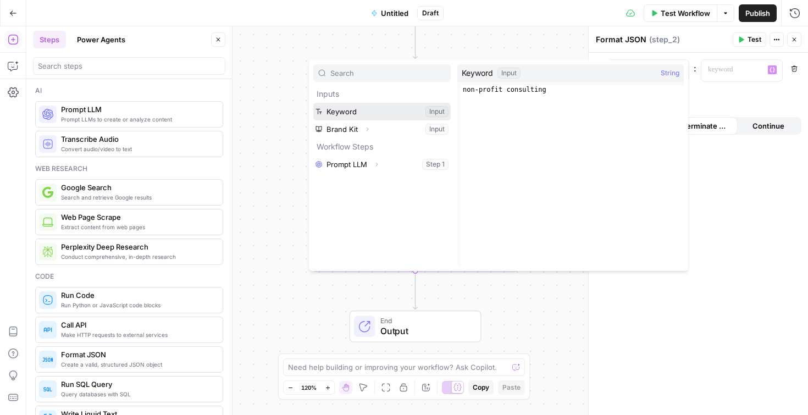
click at [408, 112] on button "Select variable Keyword" at bounding box center [381, 112] width 137 height 18
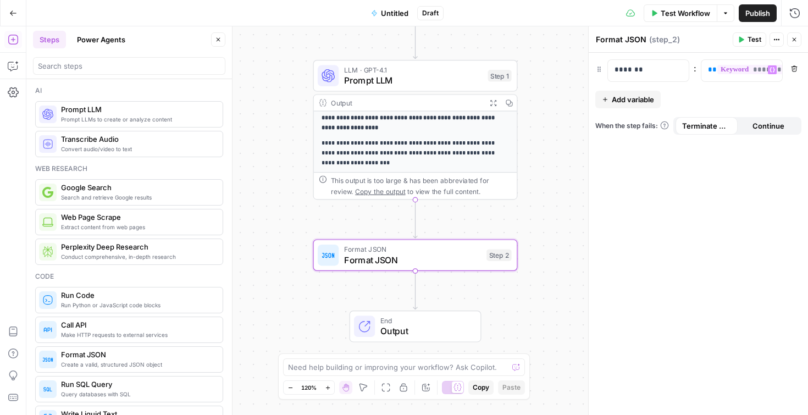
click at [631, 100] on span "Add variable" at bounding box center [633, 99] width 42 height 11
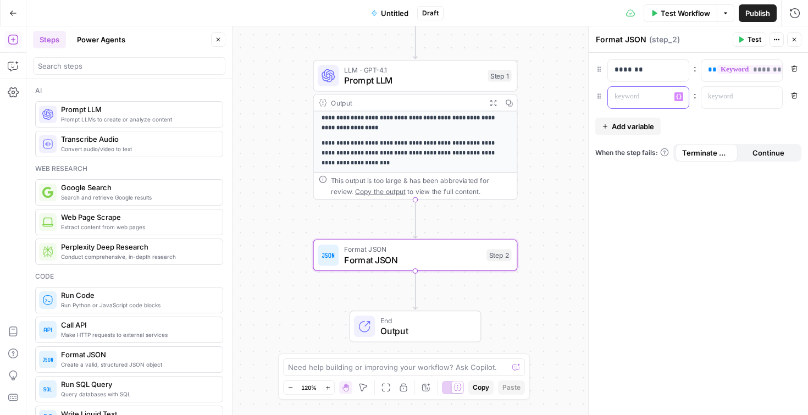
click at [645, 102] on div at bounding box center [639, 97] width 63 height 21
click at [746, 91] on div at bounding box center [733, 97] width 63 height 21
click at [609, 126] on button "Add variable" at bounding box center [627, 127] width 65 height 18
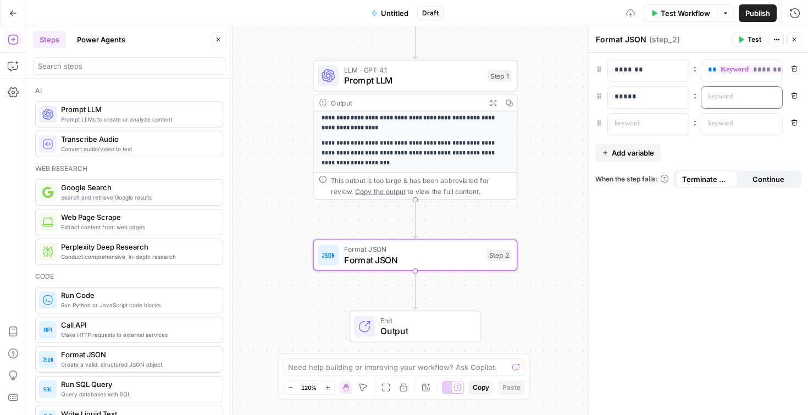
click at [717, 102] on p at bounding box center [733, 96] width 50 height 11
click at [772, 100] on button "Variables Menu" at bounding box center [772, 96] width 9 height 9
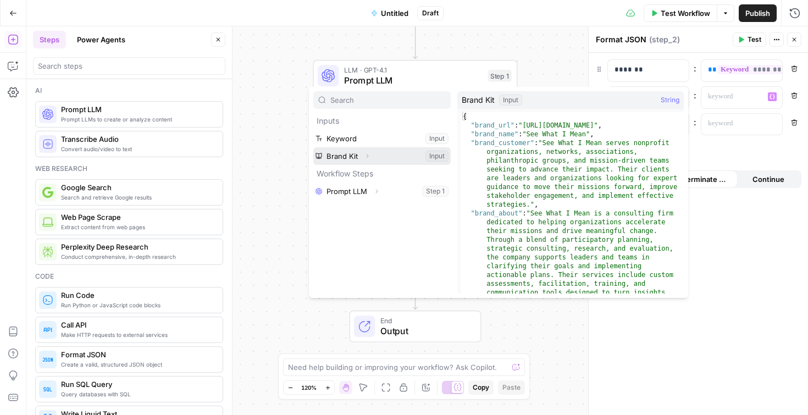
click at [394, 160] on button "Select variable Brand Kit" at bounding box center [381, 156] width 137 height 18
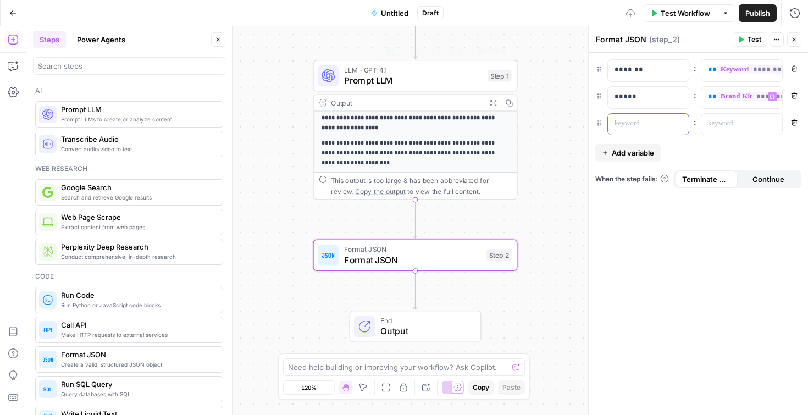
click at [656, 122] on p at bounding box center [640, 123] width 50 height 11
click at [731, 128] on p at bounding box center [733, 123] width 50 height 11
click at [769, 125] on button "Variables Menu" at bounding box center [772, 123] width 9 height 9
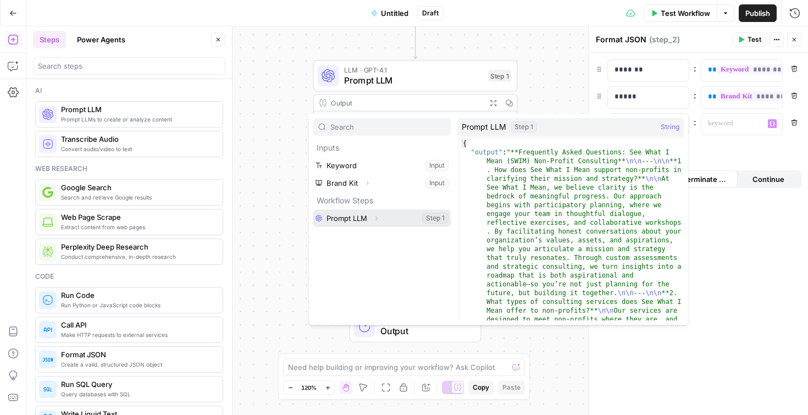
click at [383, 214] on button "Expand" at bounding box center [376, 218] width 14 height 14
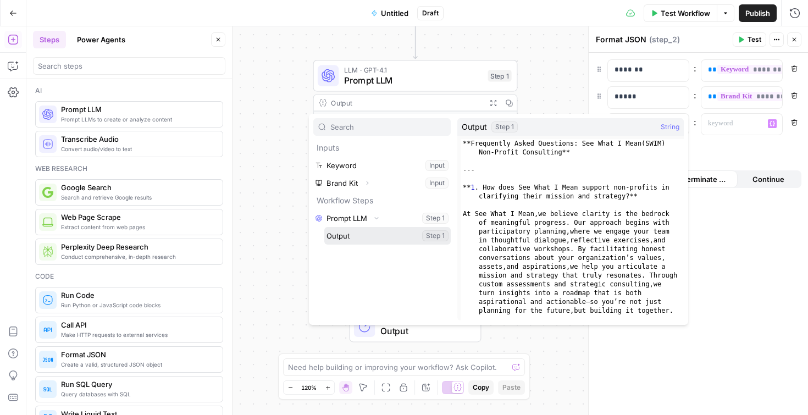
click at [372, 238] on button "Select variable Output" at bounding box center [387, 236] width 126 height 18
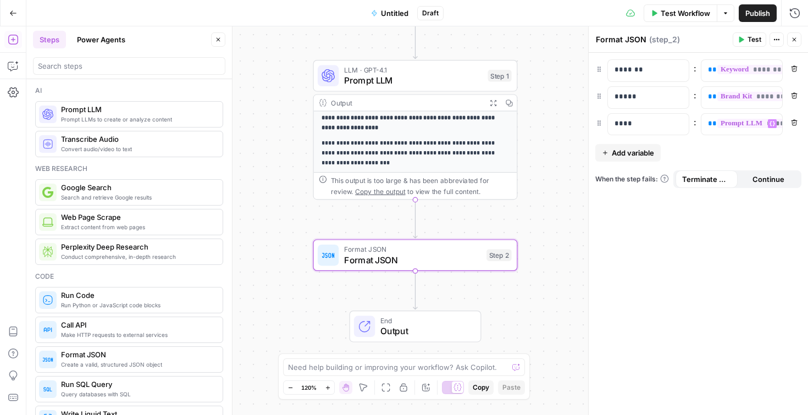
click at [544, 191] on div "**********" at bounding box center [417, 220] width 782 height 389
click at [748, 37] on button "Test" at bounding box center [750, 39] width 34 height 14
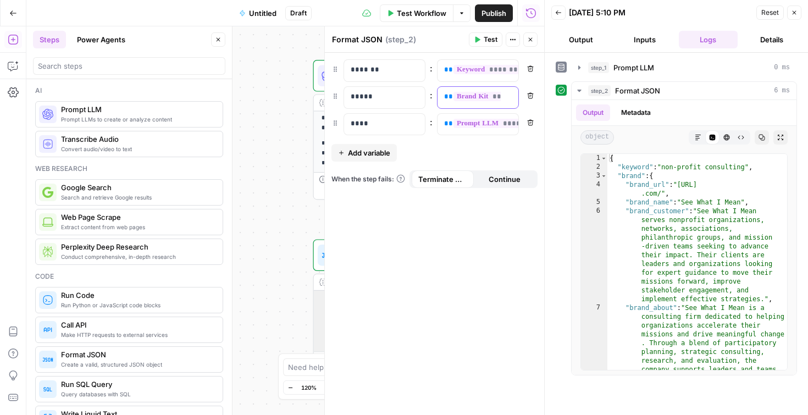
click at [497, 94] on span "*********" at bounding box center [494, 96] width 80 height 9
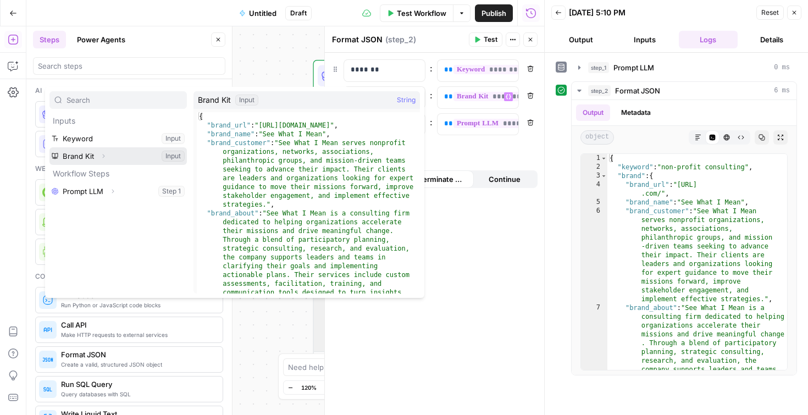
click at [106, 157] on icon "button" at bounding box center [103, 156] width 7 height 7
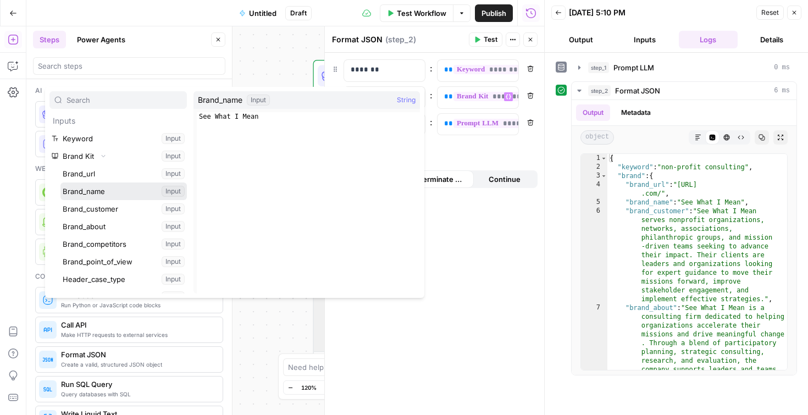
click at [92, 191] on button "Select variable Brand_name" at bounding box center [123, 192] width 126 height 18
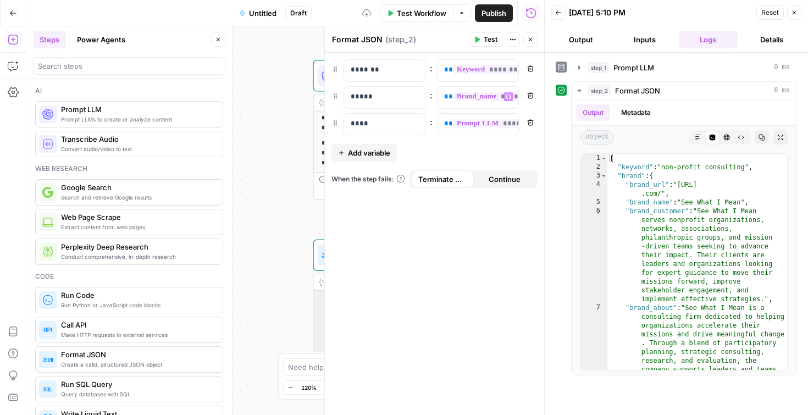
click at [437, 219] on div "**********" at bounding box center [434, 234] width 219 height 362
click at [486, 38] on span "Test" at bounding box center [491, 40] width 14 height 10
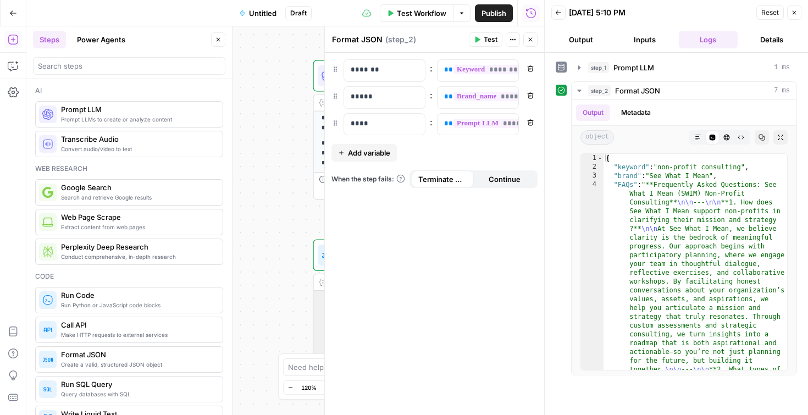
click at [285, 167] on div "**********" at bounding box center [285, 220] width 518 height 389
click at [527, 38] on button "Close" at bounding box center [530, 39] width 14 height 14
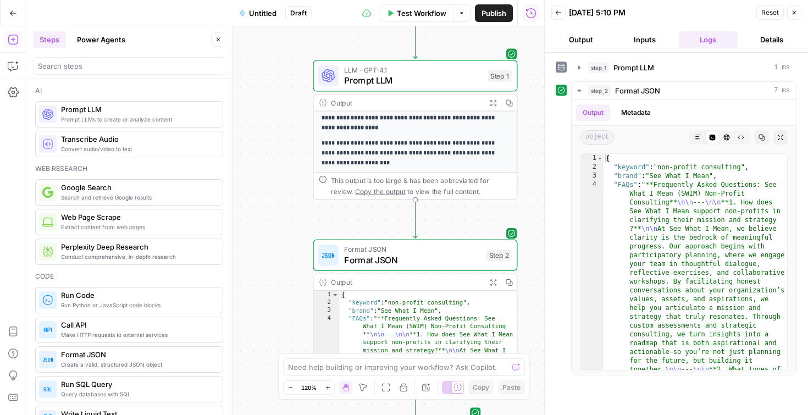
click at [284, 109] on div "**********" at bounding box center [285, 220] width 518 height 389
click at [272, 17] on span "Untitled" at bounding box center [262, 13] width 27 height 11
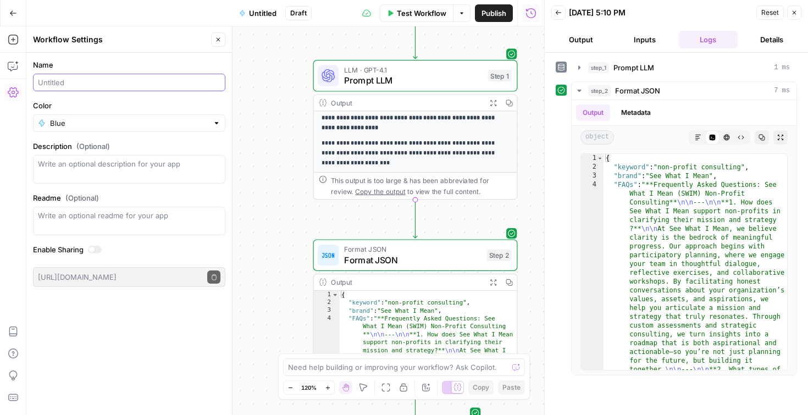
click at [103, 82] on input "Name" at bounding box center [129, 82] width 183 height 11
type input "Brand FAQ Engine"
click at [284, 69] on div "**********" at bounding box center [285, 220] width 518 height 389
click at [493, 16] on span "Publish" at bounding box center [494, 13] width 25 height 11
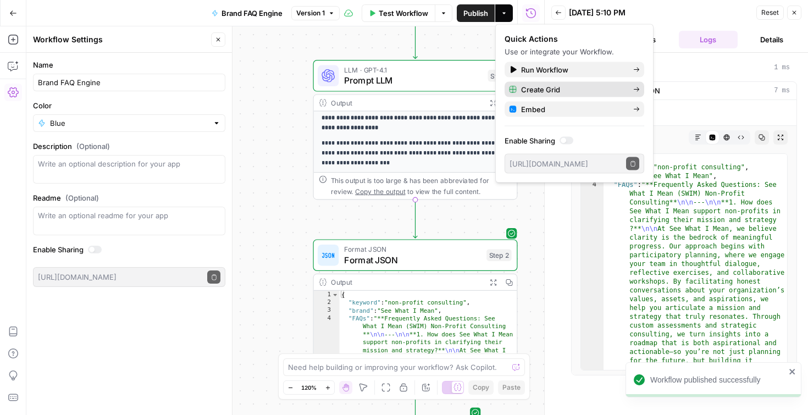
click at [546, 92] on span "Create Grid" at bounding box center [572, 89] width 103 height 11
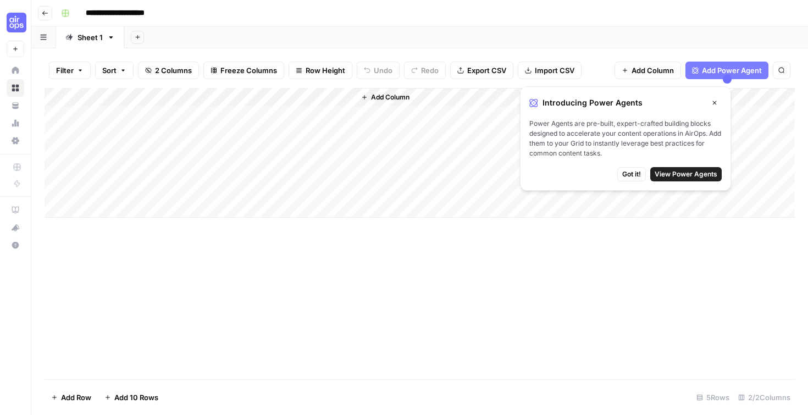
click at [399, 96] on span "Add Column" at bounding box center [390, 97] width 38 height 10
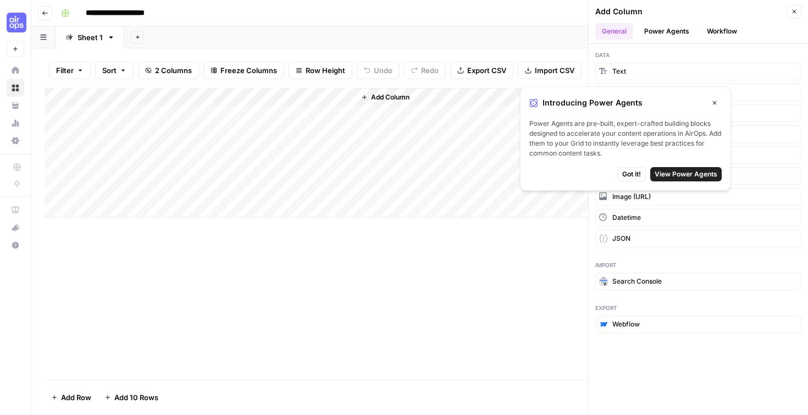
click at [718, 100] on icon "button" at bounding box center [714, 103] width 7 height 7
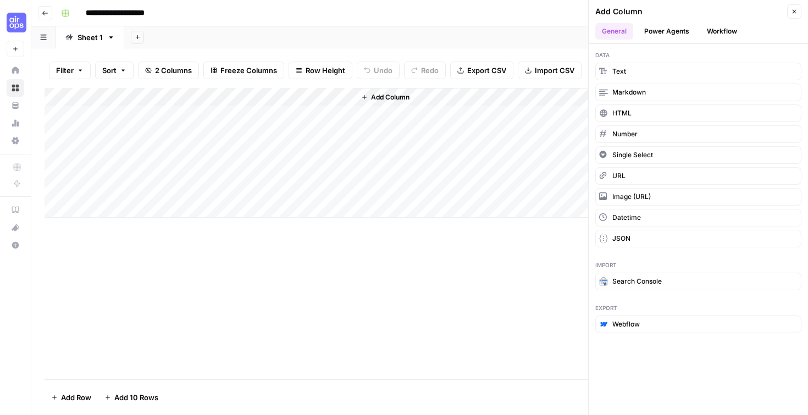
click at [718, 32] on button "Workflow" at bounding box center [721, 31] width 43 height 16
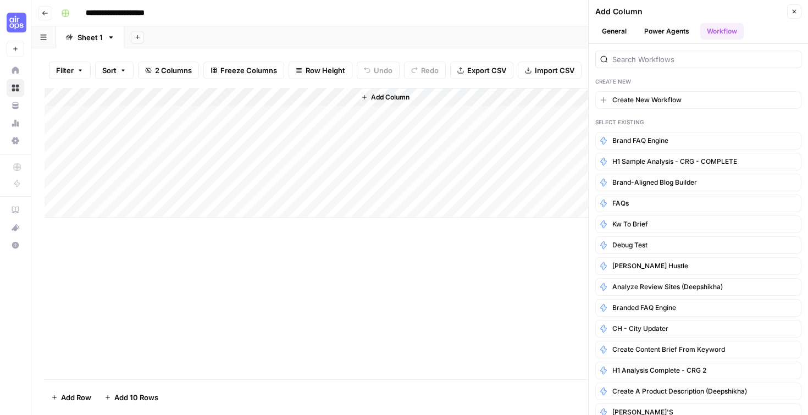
click at [342, 357] on div "Add Column" at bounding box center [420, 233] width 750 height 291
click at [175, 115] on div "Add Column" at bounding box center [420, 153] width 750 height 130
click at [147, 113] on div "Add Column" at bounding box center [420, 153] width 750 height 130
type textarea "**********"
click at [214, 213] on div "Add Column" at bounding box center [420, 153] width 750 height 130
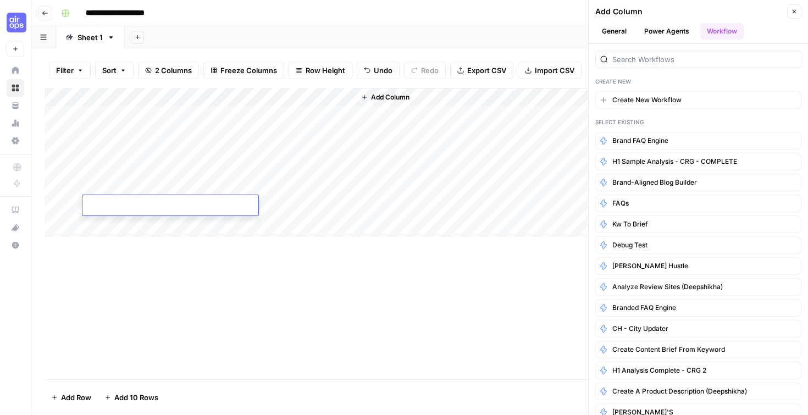
click at [251, 115] on div "Add Column" at bounding box center [420, 162] width 750 height 148
click at [798, 9] on button "Close" at bounding box center [794, 11] width 14 height 14
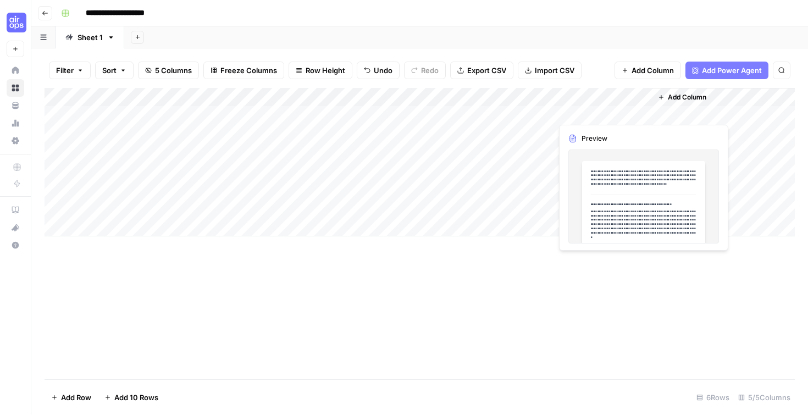
click at [565, 107] on div "Add Column" at bounding box center [420, 162] width 750 height 148
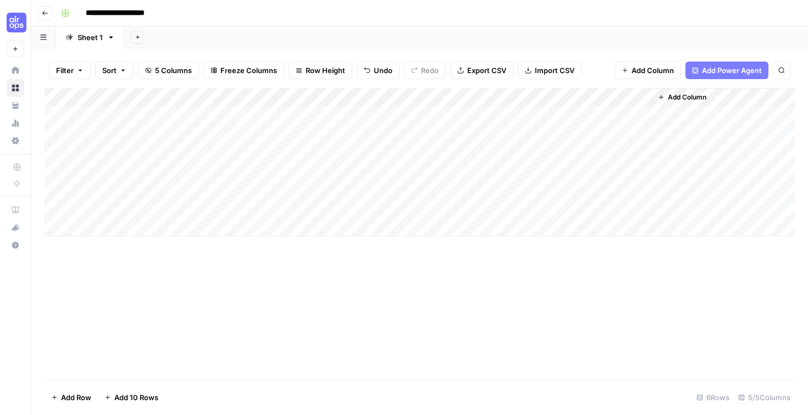
click at [645, 93] on div "Add Column" at bounding box center [420, 162] width 750 height 148
click at [621, 197] on span "Remove Column" at bounding box center [622, 201] width 96 height 11
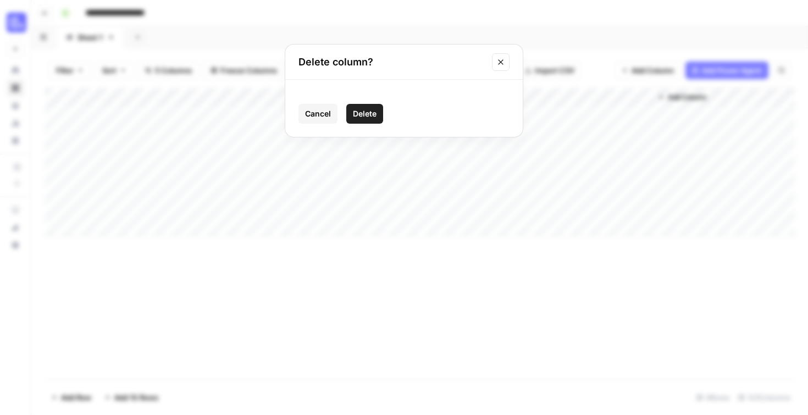
click at [506, 57] on button "Close modal" at bounding box center [501, 62] width 18 height 18
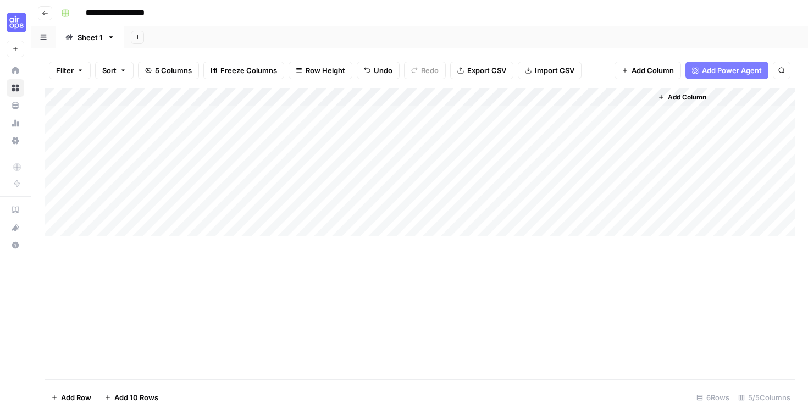
click at [492, 90] on div "Add Column" at bounding box center [420, 162] width 750 height 148
click at [492, 113] on div "Brand" at bounding box center [520, 121] width 122 height 18
click at [496, 112] on div "Add Column" at bounding box center [420, 162] width 750 height 148
click at [520, 109] on div "Add Column" at bounding box center [420, 162] width 750 height 148
type textarea "*"
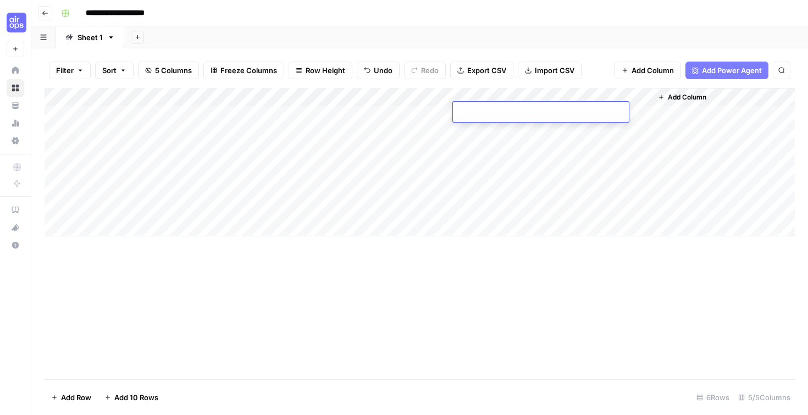
click at [494, 159] on div "Add Column" at bounding box center [420, 162] width 750 height 148
click at [494, 96] on div "Add Column" at bounding box center [420, 162] width 750 height 148
click at [154, 135] on div "Add Column" at bounding box center [420, 162] width 750 height 148
click at [114, 70] on span "Sort" at bounding box center [109, 70] width 14 height 11
click at [81, 69] on icon "button" at bounding box center [80, 70] width 7 height 7
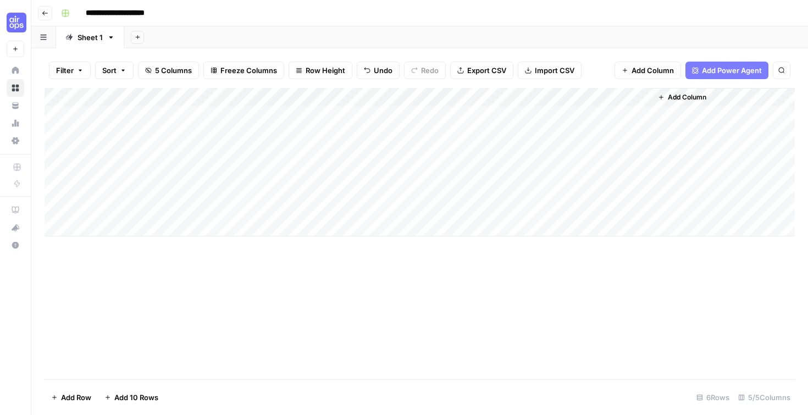
click at [180, 49] on div "Filter Sort 5 Columns Freeze Columns Row Height Undo Redo Export CSV Import CSV…" at bounding box center [419, 231] width 777 height 367
click at [640, 65] on span "Add Column" at bounding box center [653, 70] width 42 height 11
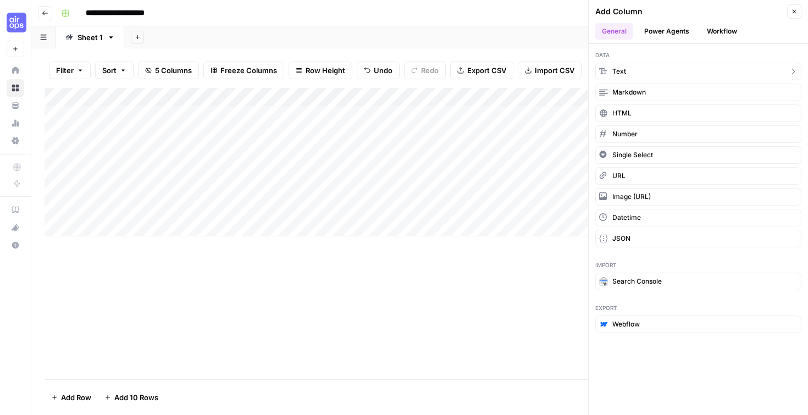
click at [793, 71] on icon "button" at bounding box center [793, 71] width 9 height 9
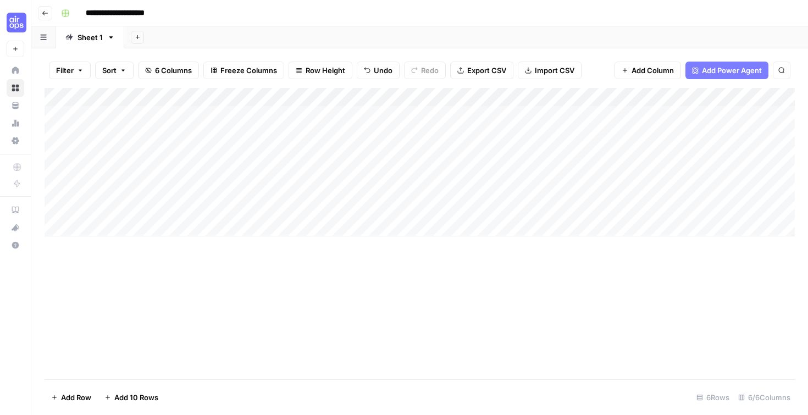
click at [396, 88] on div "Add Column" at bounding box center [420, 162] width 750 height 148
click at [403, 208] on button "Remove Column" at bounding box center [421, 201] width 122 height 15
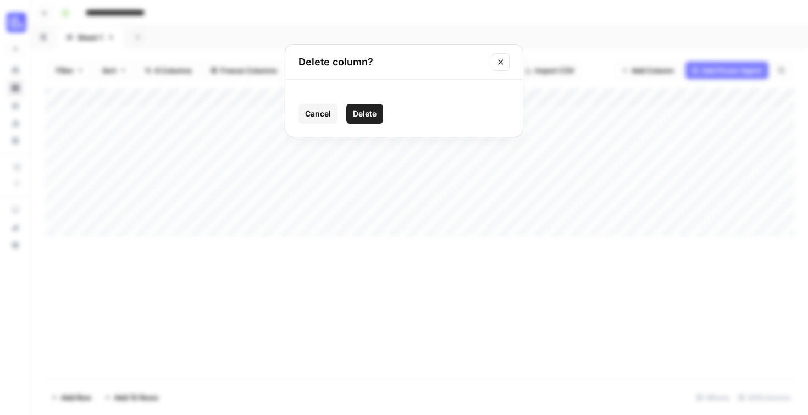
click at [374, 118] on span "Delete" at bounding box center [365, 113] width 24 height 11
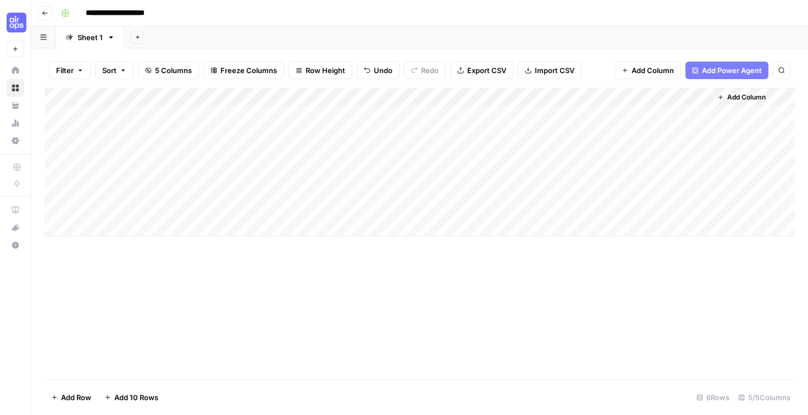
click at [445, 96] on div "Add Column" at bounding box center [420, 162] width 750 height 148
click at [424, 206] on span "Remove Column" at bounding box center [424, 201] width 96 height 11
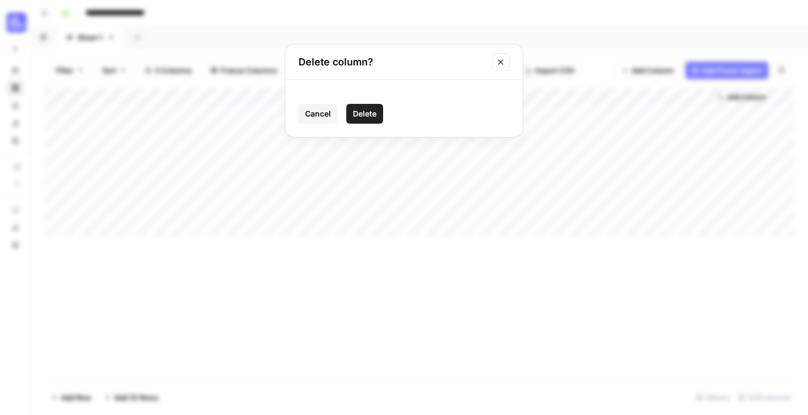
click at [363, 118] on span "Delete" at bounding box center [365, 113] width 24 height 11
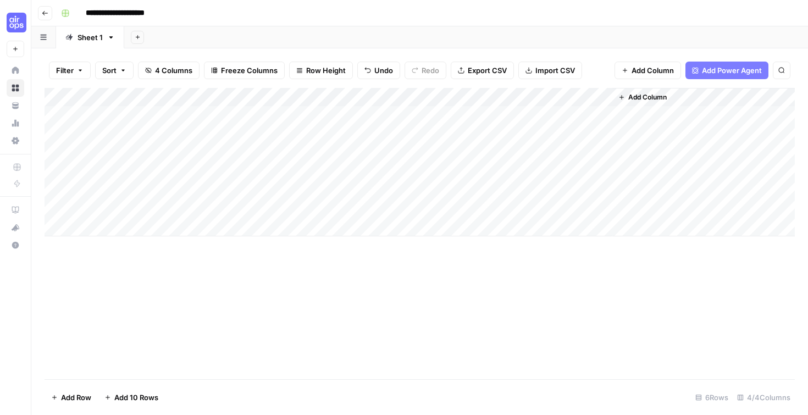
click at [449, 93] on div "Add Column" at bounding box center [420, 162] width 750 height 148
click at [434, 206] on span "Remove Column" at bounding box center [424, 201] width 96 height 11
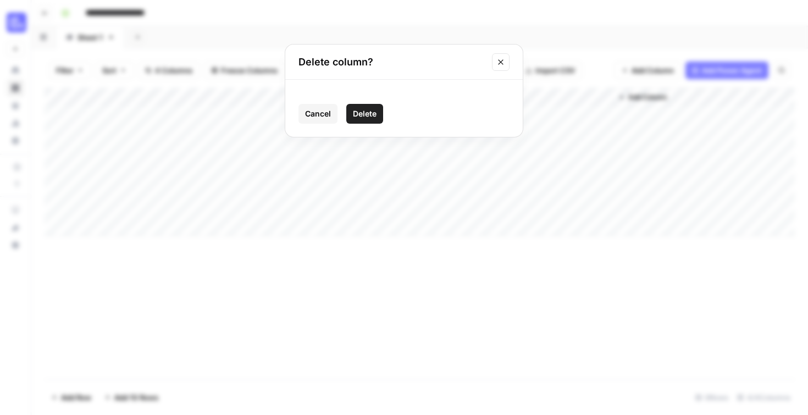
click at [373, 117] on span "Delete" at bounding box center [365, 113] width 24 height 11
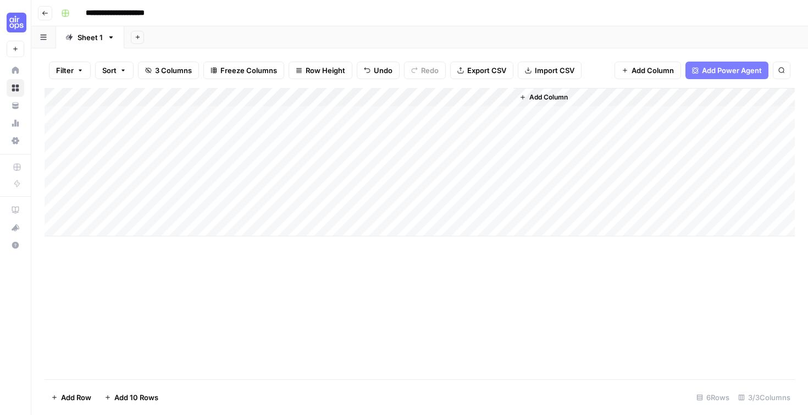
click at [233, 96] on div "Add Column" at bounding box center [420, 162] width 750 height 148
click at [363, 45] on div "Add Sheet" at bounding box center [466, 37] width 684 height 22
click at [645, 78] on button "Add Column" at bounding box center [648, 71] width 67 height 18
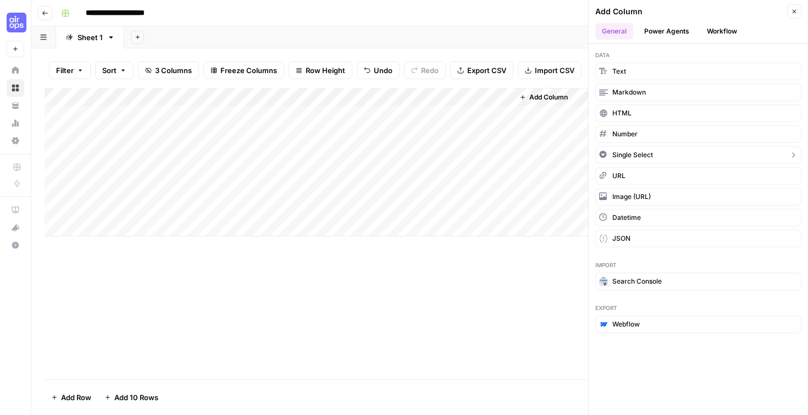
click at [794, 156] on icon "button" at bounding box center [793, 154] width 3 height 5
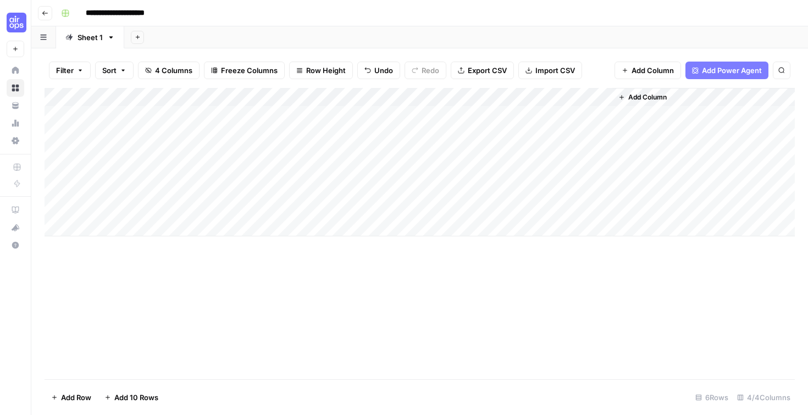
click at [559, 117] on div "Add Column" at bounding box center [420, 162] width 750 height 148
click at [603, 93] on div "Add Column" at bounding box center [420, 162] width 750 height 148
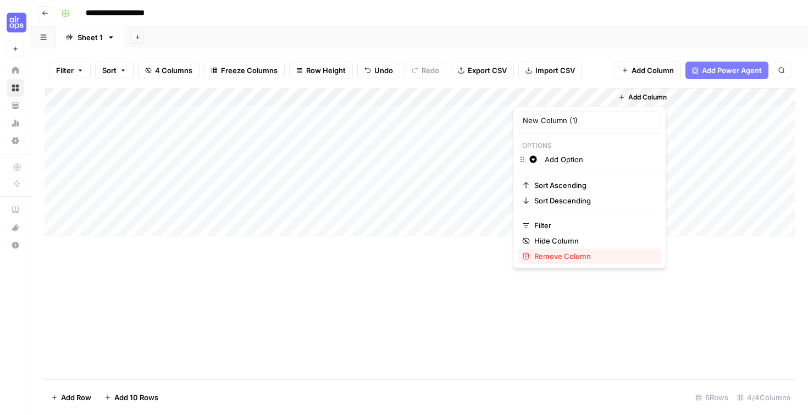
click at [578, 255] on span "Remove Column" at bounding box center [593, 256] width 118 height 11
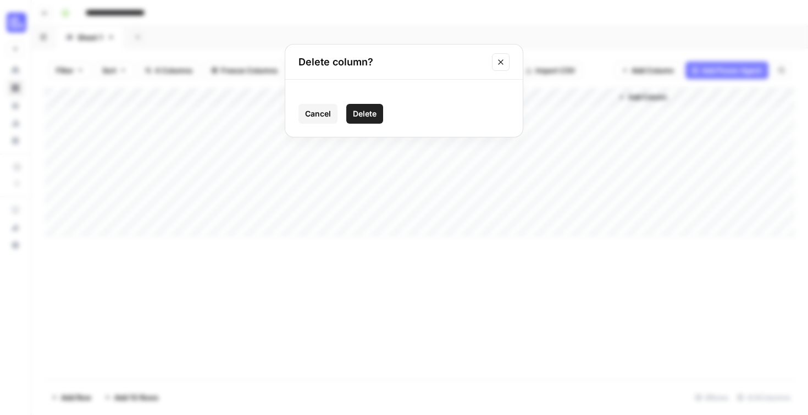
click at [371, 118] on span "Delete" at bounding box center [365, 113] width 24 height 11
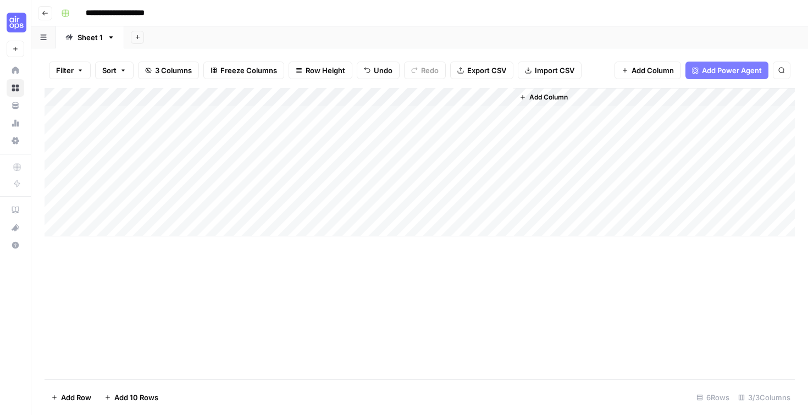
click at [642, 71] on span "Add Column" at bounding box center [653, 70] width 42 height 11
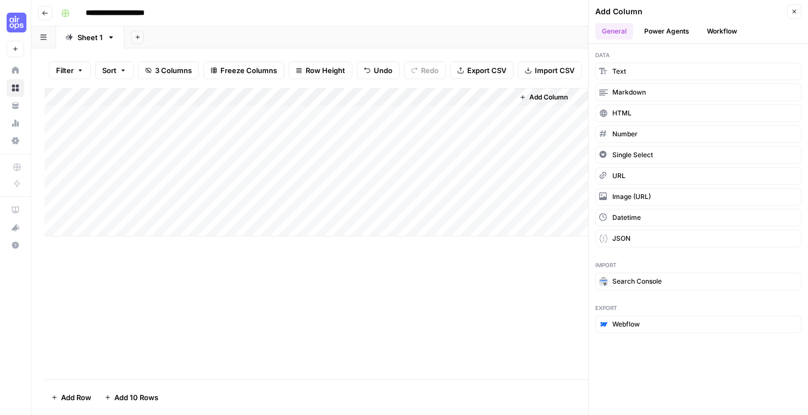
click at [416, 273] on div "Add Column" at bounding box center [420, 233] width 750 height 291
click at [799, 10] on button "Close" at bounding box center [794, 11] width 14 height 14
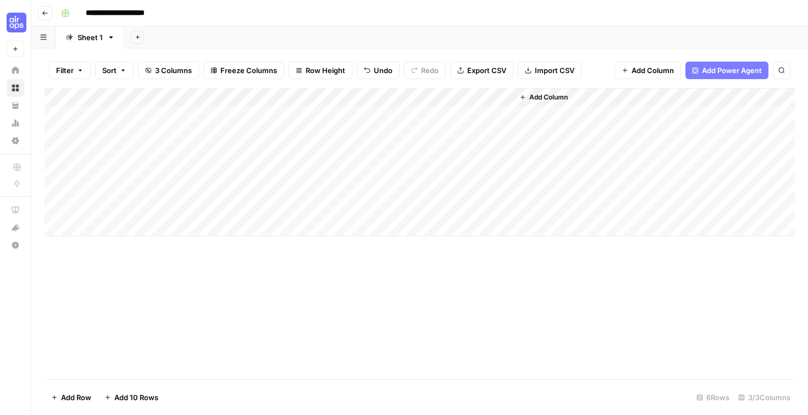
click at [286, 109] on div "Add Column" at bounding box center [420, 162] width 750 height 148
click at [333, 111] on div "Add Column" at bounding box center [420, 162] width 750 height 148
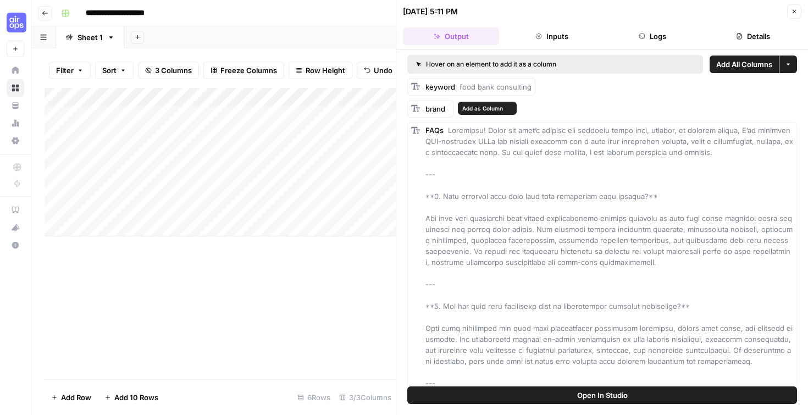
click at [430, 109] on span "brand" at bounding box center [436, 108] width 20 height 9
click at [468, 108] on span "Add as Column" at bounding box center [482, 108] width 41 height 9
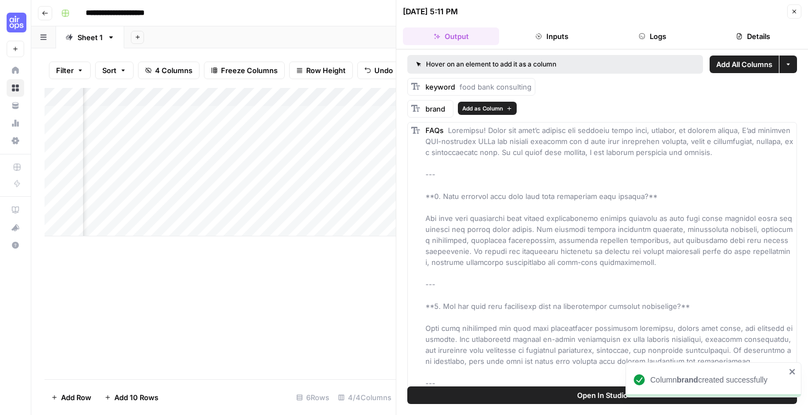
scroll to position [0, 141]
click at [796, 11] on icon "button" at bounding box center [795, 12] width 4 height 4
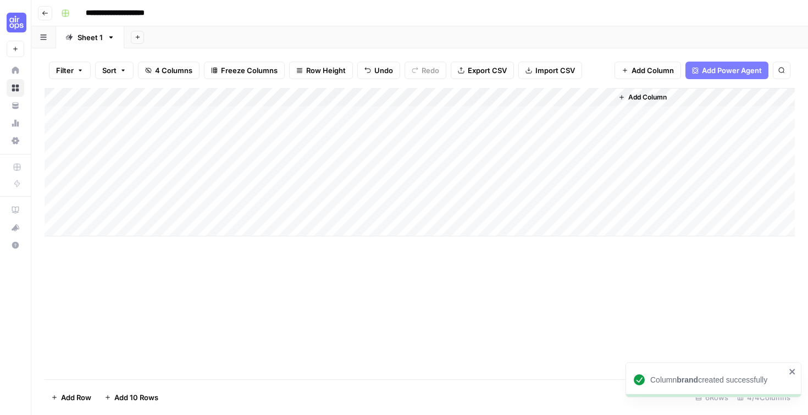
click at [403, 104] on div "Add Column" at bounding box center [420, 162] width 750 height 148
click at [428, 113] on div "Add Column" at bounding box center [420, 162] width 750 height 148
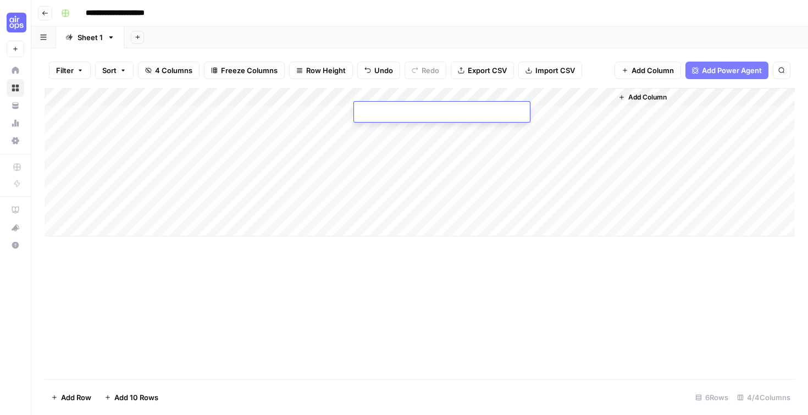
click at [426, 113] on textarea at bounding box center [442, 112] width 176 height 15
type textarea "*"
click at [410, 188] on div "Add Column" at bounding box center [420, 162] width 750 height 148
click at [403, 98] on div "Add Column" at bounding box center [420, 162] width 750 height 148
click at [405, 204] on span "Remove Column" at bounding box center [424, 201] width 96 height 11
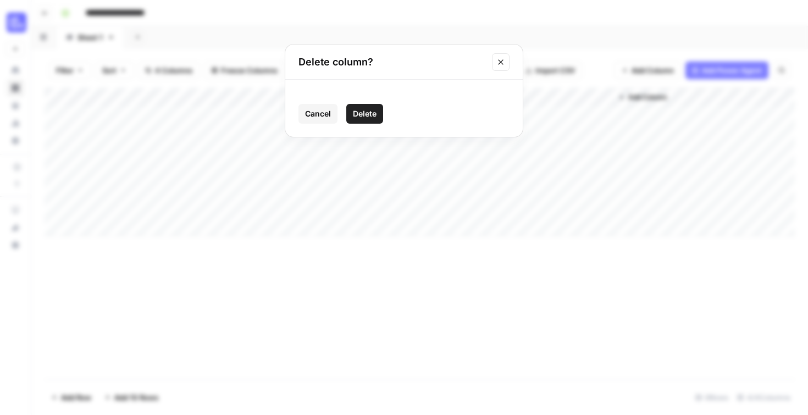
click at [369, 112] on span "Delete" at bounding box center [365, 113] width 24 height 11
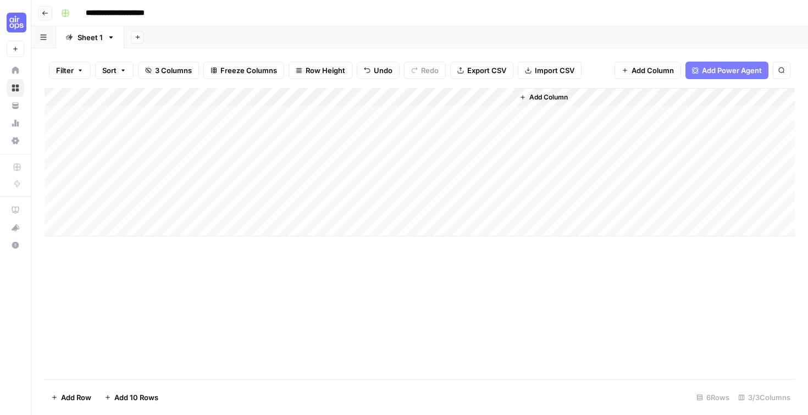
click at [314, 96] on div "Add Column" at bounding box center [420, 162] width 750 height 148
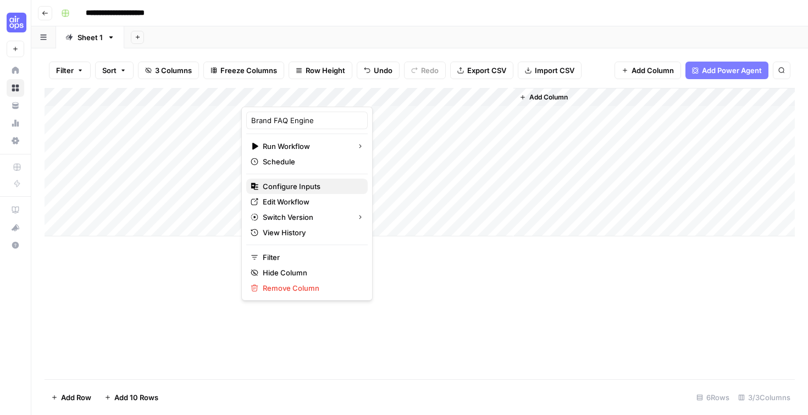
click at [300, 190] on span "Configure Inputs" at bounding box center [311, 186] width 96 height 11
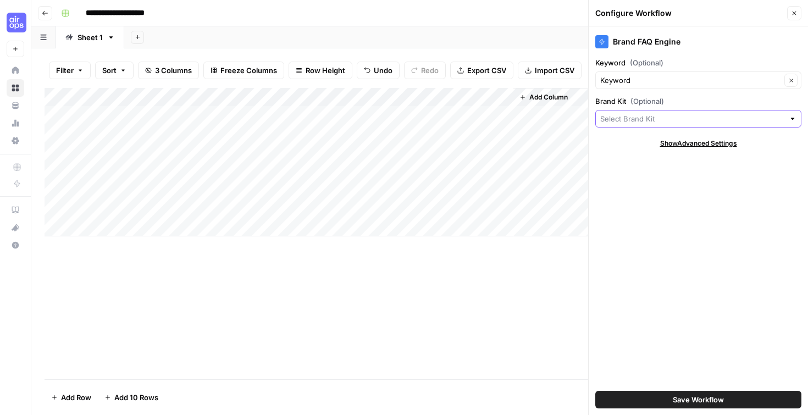
click at [641, 123] on input "Brand Kit (Optional)" at bounding box center [692, 118] width 184 height 11
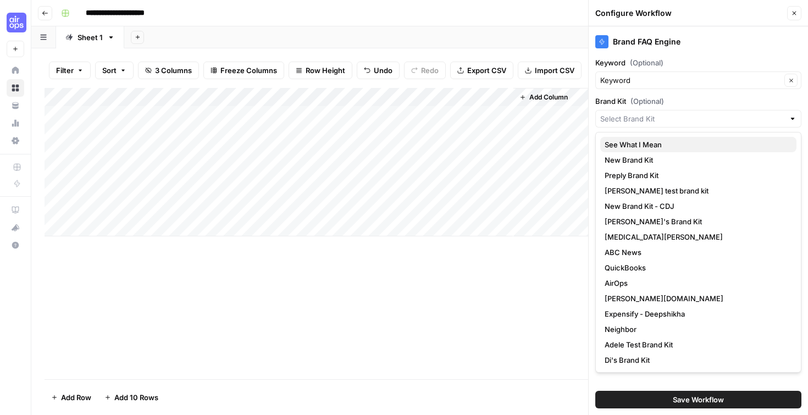
click at [638, 142] on span "See What I Mean" at bounding box center [696, 144] width 183 height 11
type input "See What I Mean"
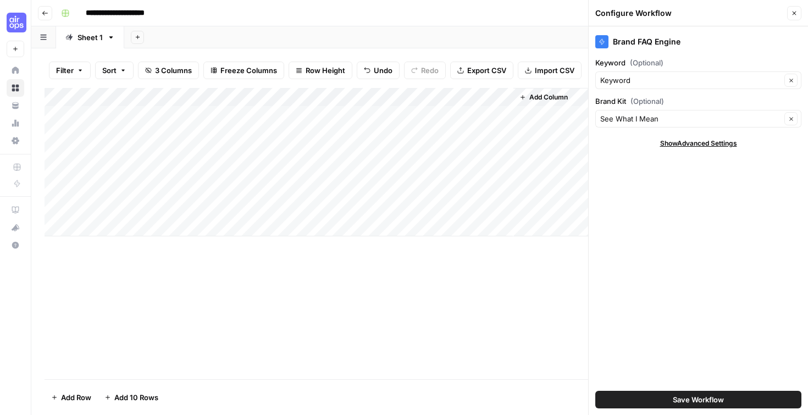
click at [705, 399] on span "Save Workflow" at bounding box center [698, 399] width 51 height 11
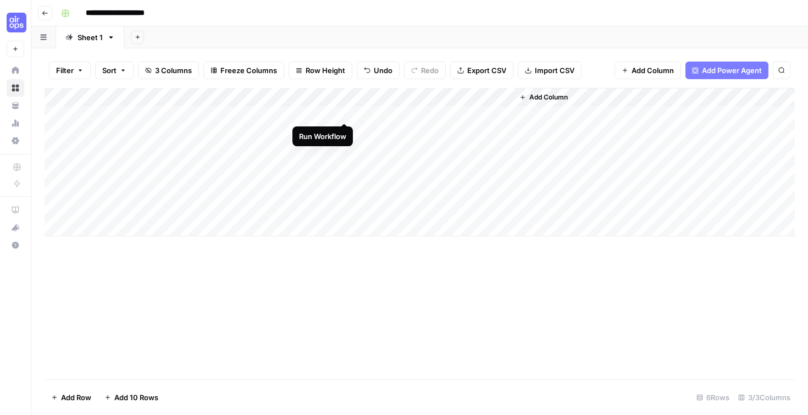
click at [343, 112] on div "Add Column" at bounding box center [420, 162] width 750 height 148
click at [346, 113] on div "Add Column" at bounding box center [420, 162] width 750 height 148
click at [344, 112] on div "Add Column" at bounding box center [420, 162] width 750 height 148
click at [347, 112] on div "Add Column" at bounding box center [420, 162] width 750 height 148
click at [505, 95] on div "Add Column" at bounding box center [420, 162] width 750 height 148
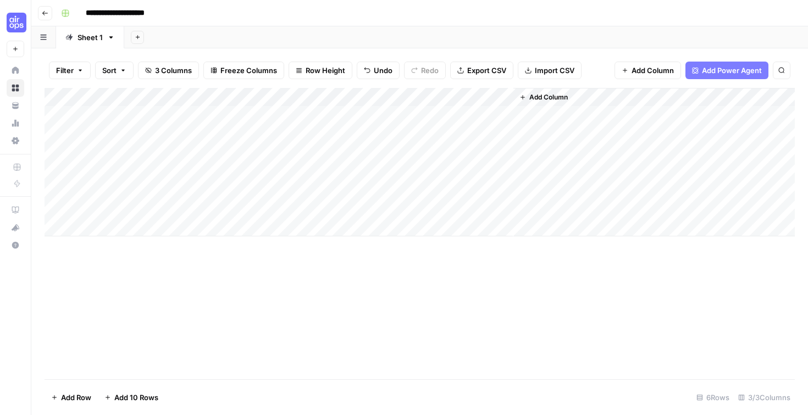
click at [621, 48] on div "Add Sheet" at bounding box center [466, 37] width 684 height 22
click at [330, 93] on div "Add Column" at bounding box center [420, 162] width 750 height 148
click at [429, 284] on div "Add Column" at bounding box center [420, 233] width 750 height 291
click at [345, 112] on div "Add Column" at bounding box center [420, 162] width 750 height 148
click at [330, 92] on div "Add Column" at bounding box center [420, 162] width 750 height 148
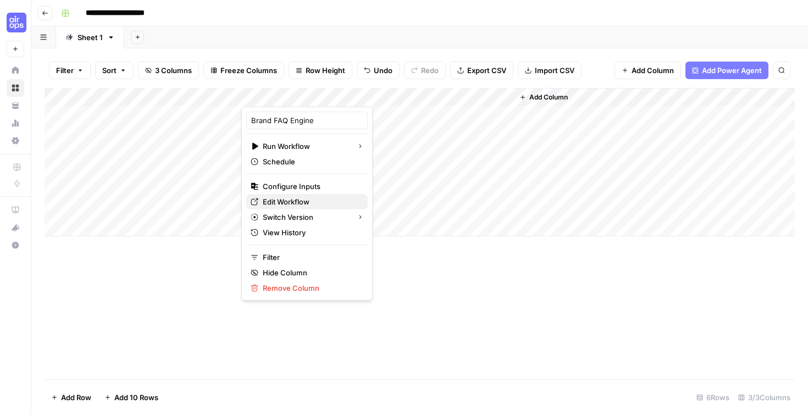
click at [294, 205] on span "Edit Workflow" at bounding box center [311, 201] width 96 height 11
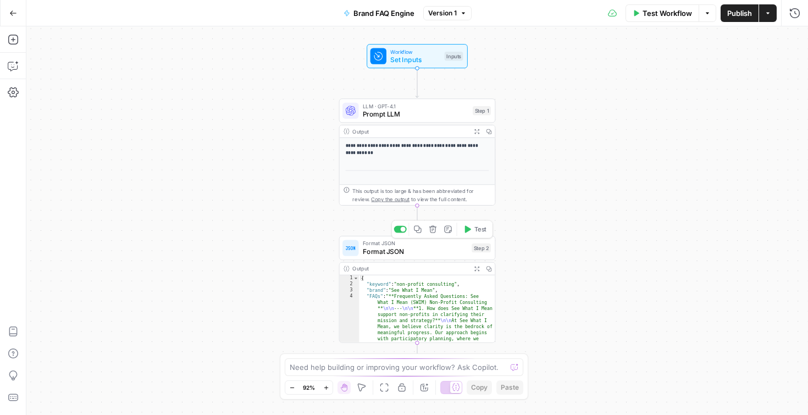
click at [405, 252] on span "Format JSON" at bounding box center [415, 251] width 105 height 10
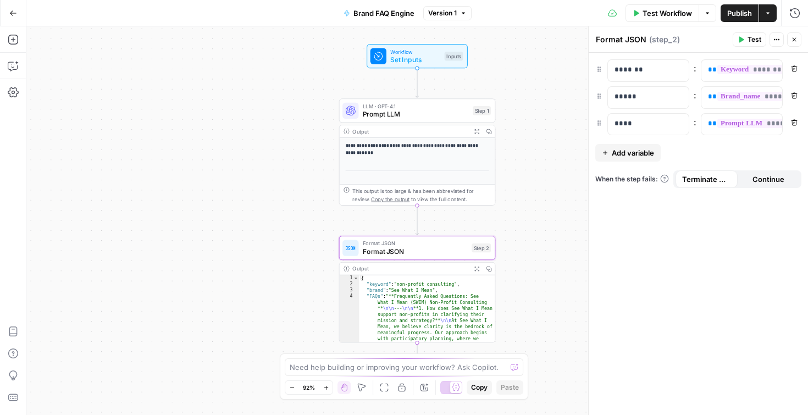
click at [742, 12] on span "Publish" at bounding box center [739, 13] width 25 height 11
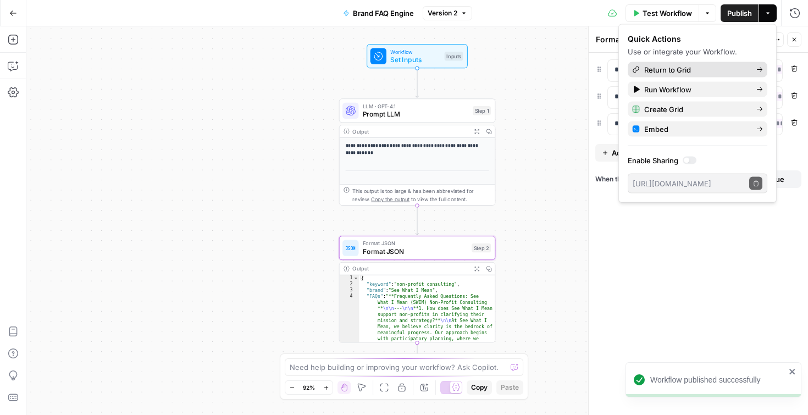
click at [686, 67] on span "Return to Grid" at bounding box center [695, 69] width 103 height 11
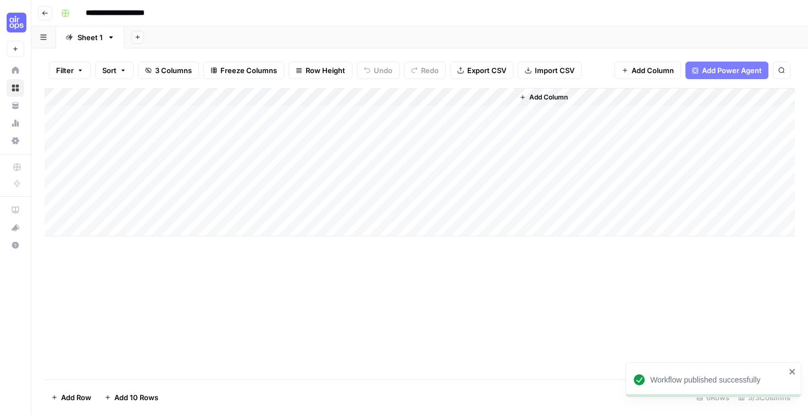
click at [565, 95] on span "Add Column" at bounding box center [548, 97] width 38 height 10
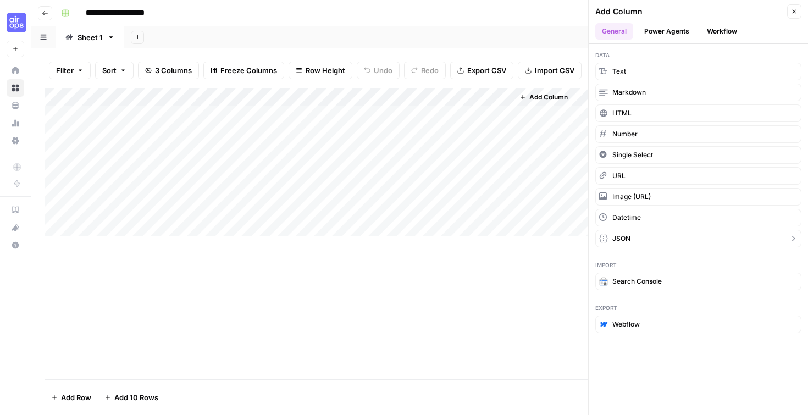
click at [670, 238] on button "JSON" at bounding box center [698, 239] width 206 height 18
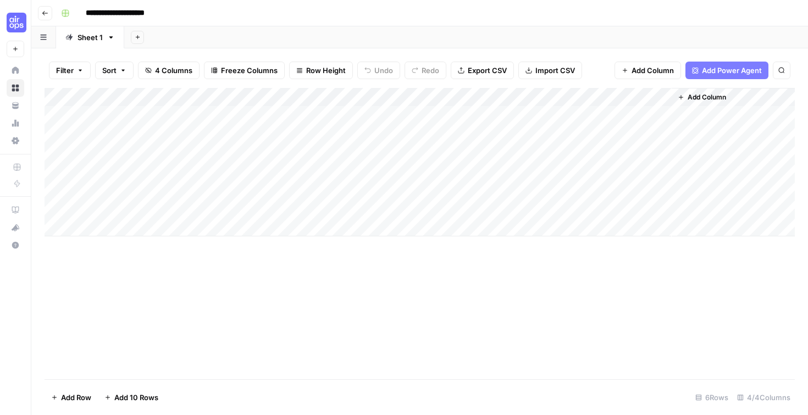
click at [612, 88] on div "Add Column" at bounding box center [420, 162] width 750 height 148
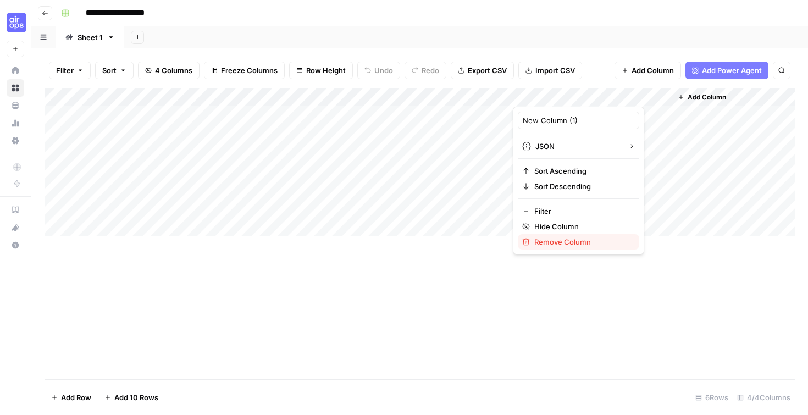
click at [577, 242] on span "Remove Column" at bounding box center [582, 241] width 96 height 11
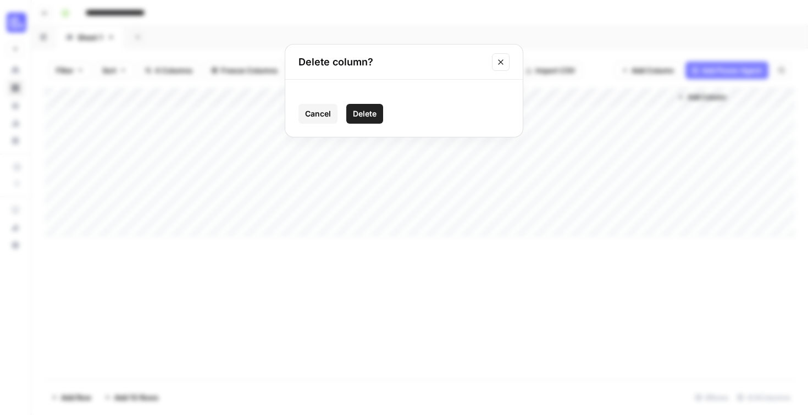
click at [363, 124] on button "Delete" at bounding box center [364, 114] width 37 height 20
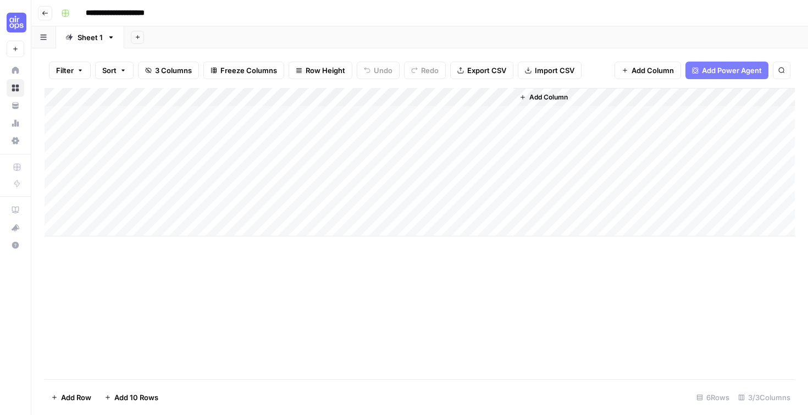
click at [553, 90] on button "Add Column" at bounding box center [543, 97] width 57 height 14
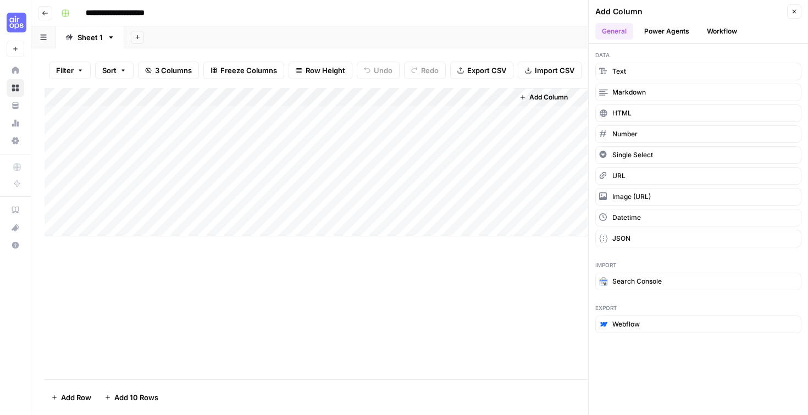
click at [710, 31] on button "Workflow" at bounding box center [721, 31] width 43 height 16
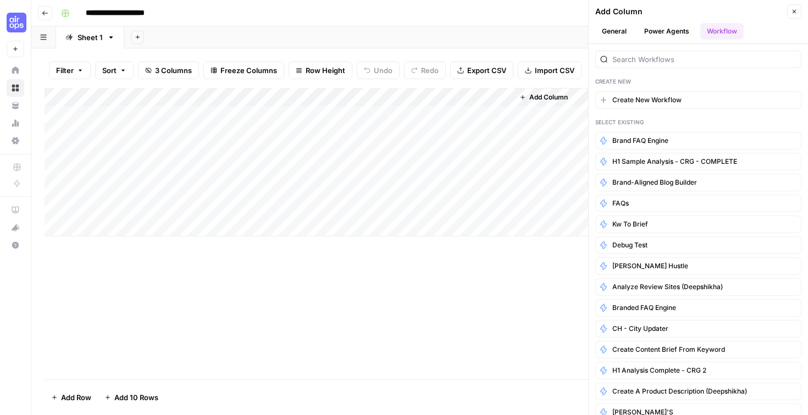
click at [621, 36] on button "General" at bounding box center [614, 31] width 38 height 16
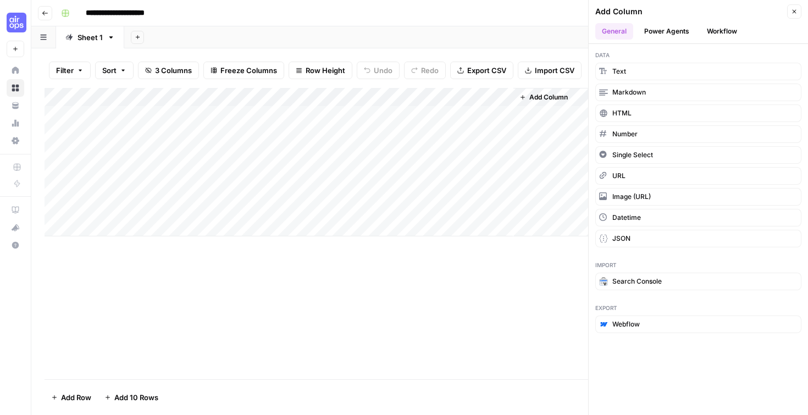
click at [411, 322] on div "Add Column" at bounding box center [420, 233] width 750 height 291
click at [346, 111] on div "Add Column" at bounding box center [420, 162] width 750 height 148
click at [473, 314] on div "Add Column" at bounding box center [420, 233] width 750 height 291
click at [794, 11] on icon "button" at bounding box center [795, 12] width 4 height 4
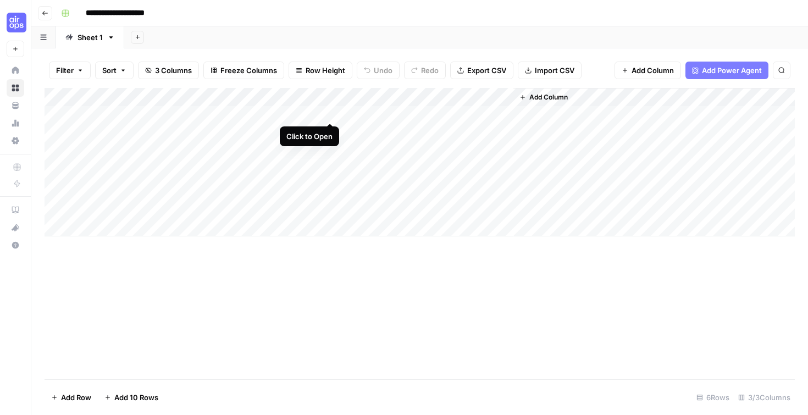
click at [332, 112] on div "Add Column" at bounding box center [420, 162] width 750 height 148
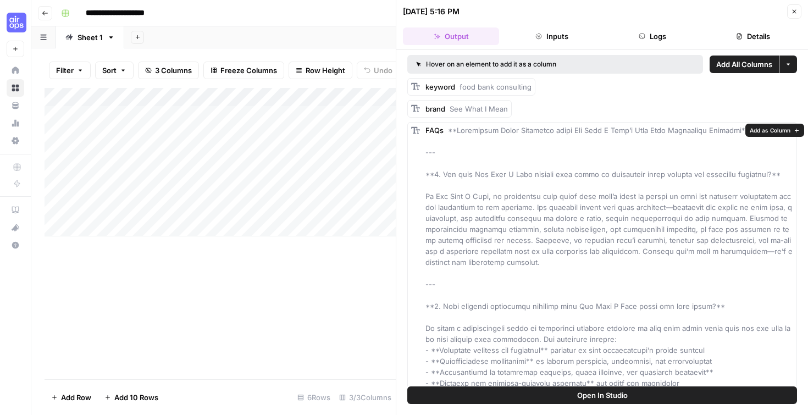
click at [754, 129] on span "Add as Column" at bounding box center [770, 130] width 41 height 9
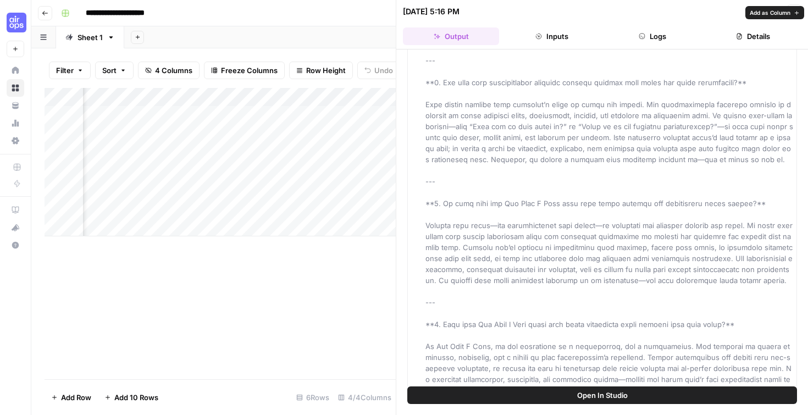
scroll to position [428, 0]
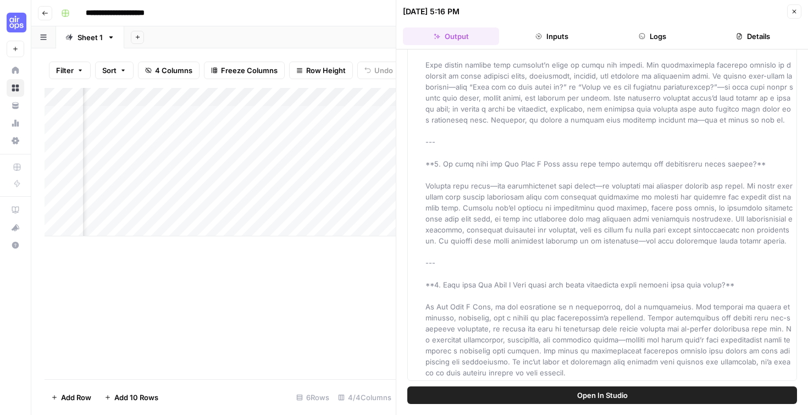
click at [372, 302] on div "Add Column" at bounding box center [220, 233] width 351 height 291
click at [791, 14] on button "Close" at bounding box center [794, 11] width 14 height 14
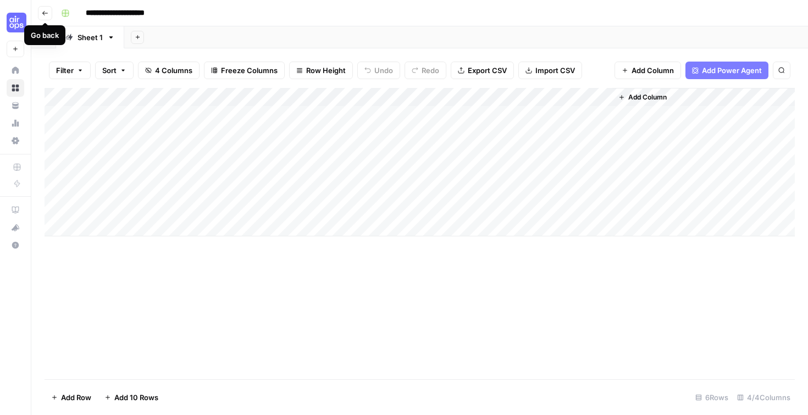
click at [40, 15] on button "Go back" at bounding box center [45, 13] width 14 height 14
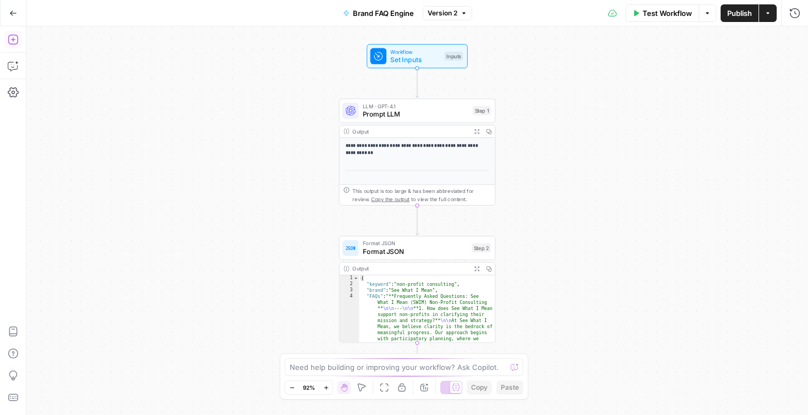
click at [16, 37] on icon "button" at bounding box center [13, 39] width 11 height 11
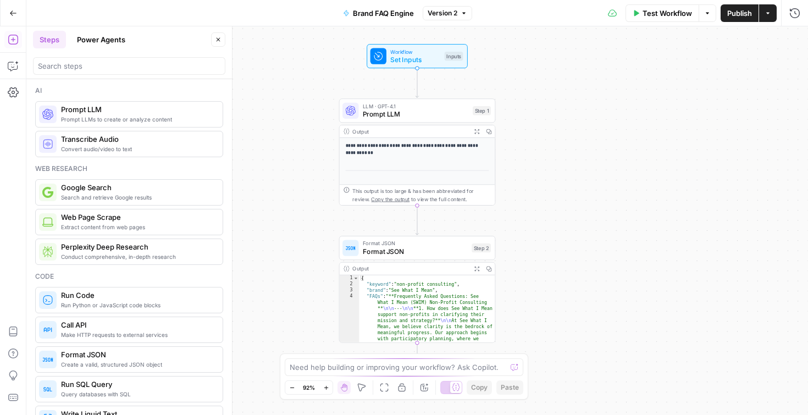
click at [13, 19] on button "Go Back" at bounding box center [13, 13] width 20 height 20
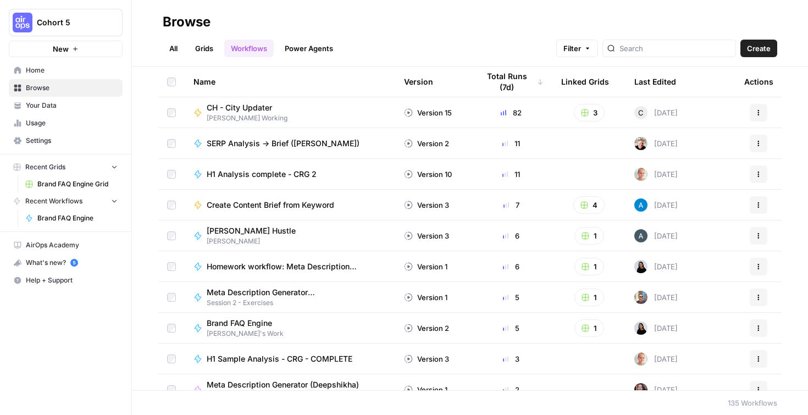
click at [183, 53] on link "All" at bounding box center [173, 49] width 21 height 18
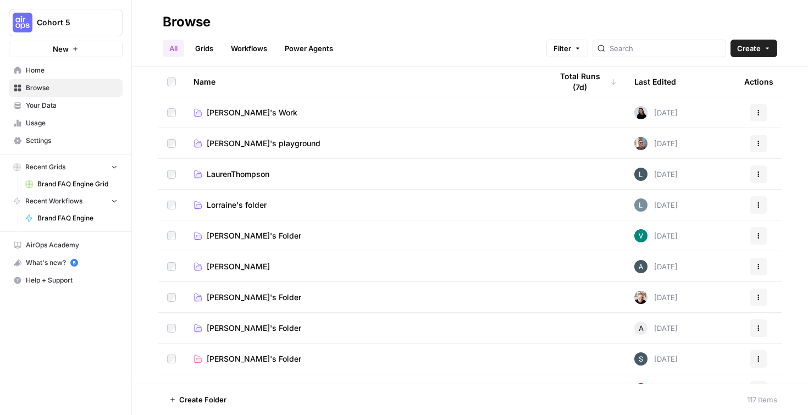
click at [314, 110] on link "Raleigh's Work" at bounding box center [364, 112] width 341 height 11
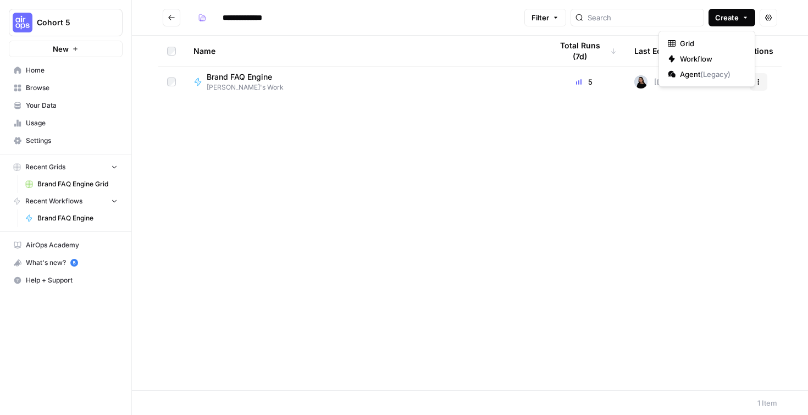
click at [746, 12] on button "Create" at bounding box center [732, 18] width 47 height 18
click at [711, 58] on span "Workflow" at bounding box center [711, 58] width 62 height 11
